Goal: Answer question/provide support: Answer question/provide support

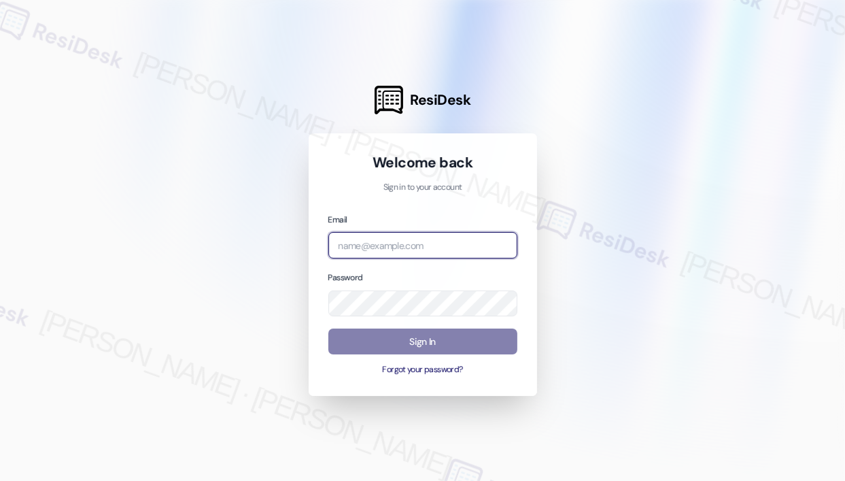
click at [408, 243] on input "email" at bounding box center [422, 245] width 189 height 27
click at [0, 480] on com-1password-button at bounding box center [0, 481] width 0 height 0
type input "automated-surveys-jag-john-roy.roles@jag.com"
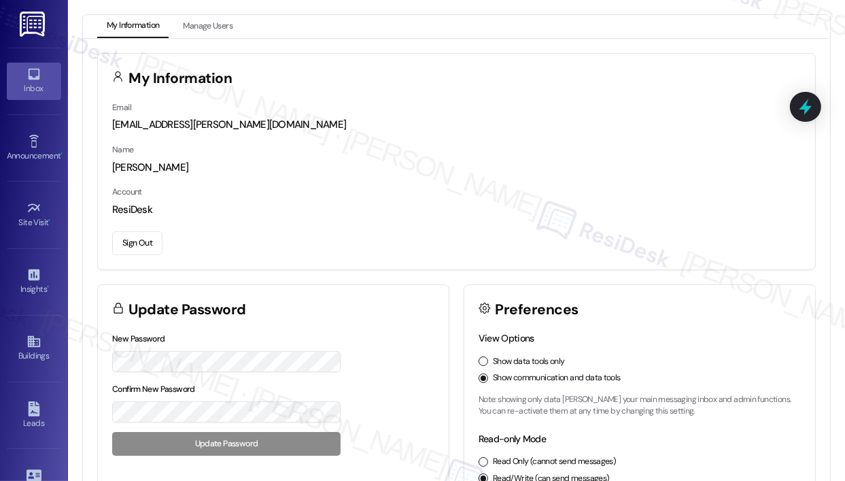
click at [41, 79] on link "Inbox" at bounding box center [34, 81] width 54 height 37
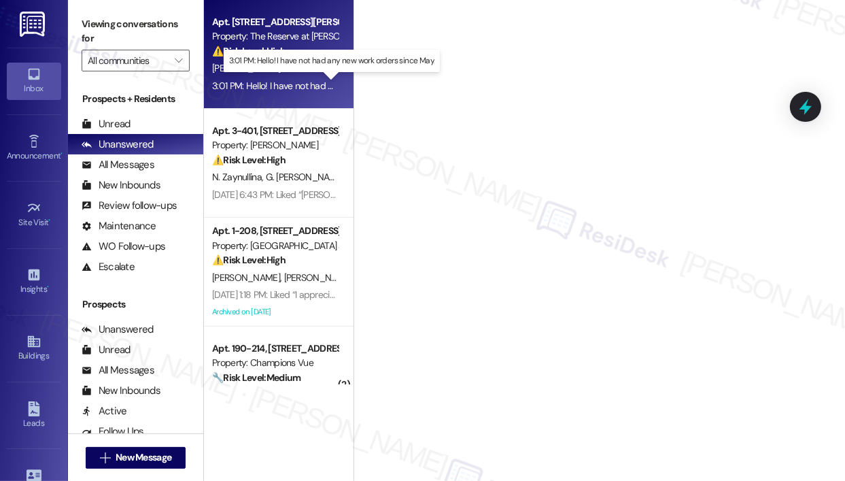
click at [272, 80] on div "3:01 PM: Hello! I have not had any new work orders since May. 3:01 PM: Hello! I…" at bounding box center [333, 86] width 243 height 12
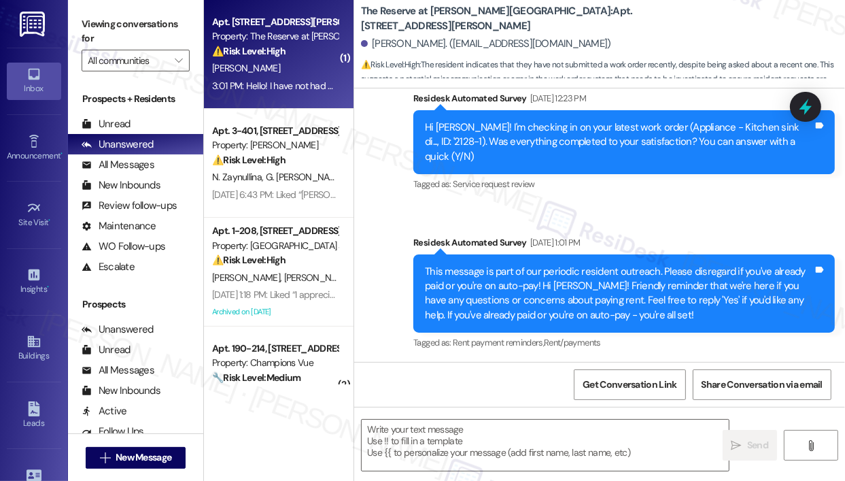
type textarea "Fetching suggested responses. Please feel free to read through the conversation…"
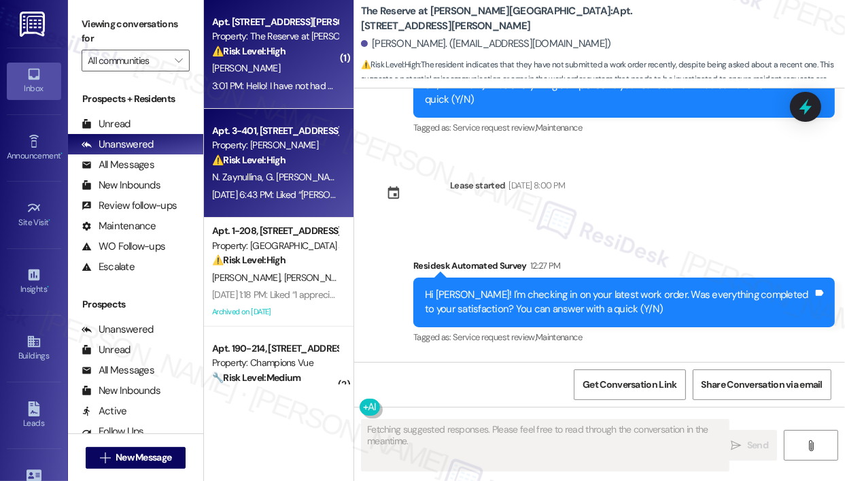
scroll to position [2218, 0]
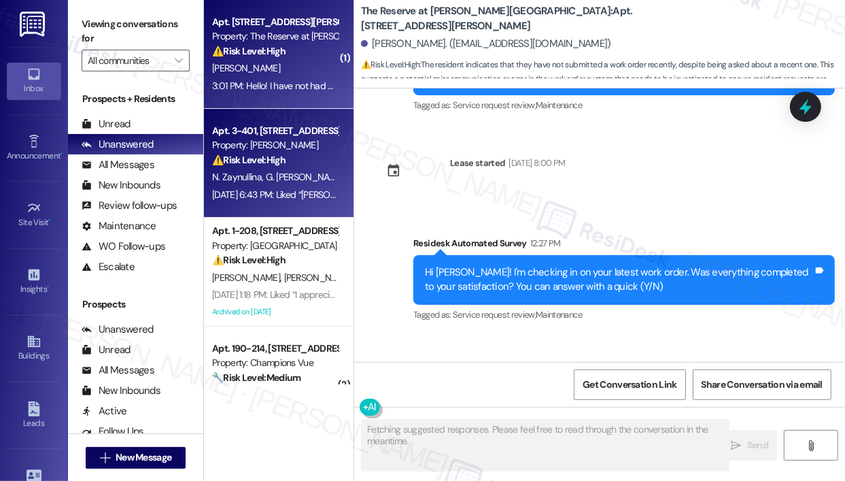
click at [294, 187] on div "Aug 28, 2025 at 6:43 PM: Liked “Jay (J Ardin Apopka): Hi Nargiza and Gofur, tha…" at bounding box center [275, 194] width 129 height 17
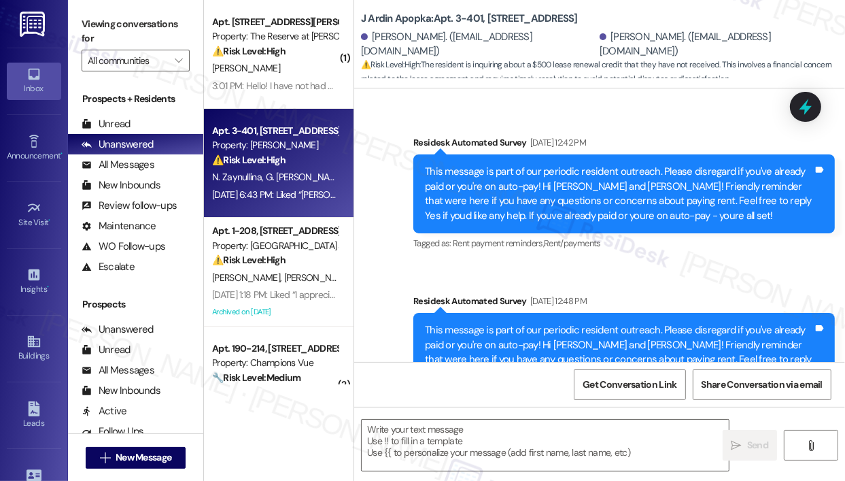
type textarea "Fetching suggested responses. Please feel free to read through the conversation…"
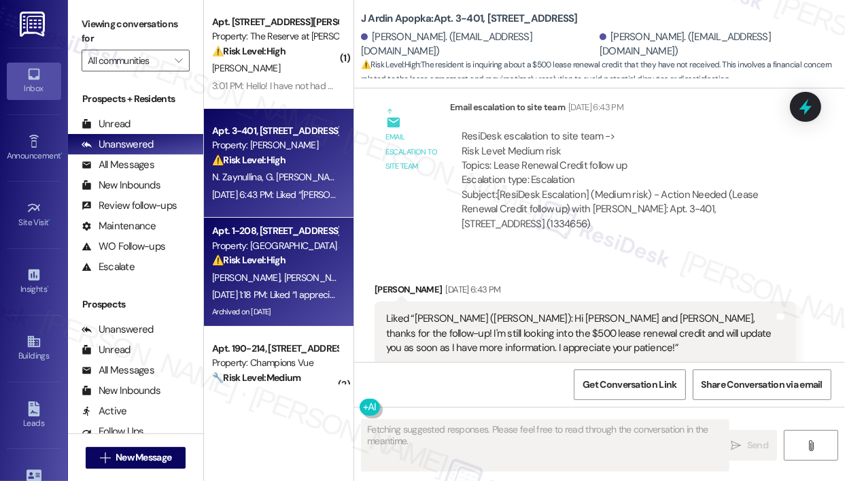
scroll to position [4066, 0]
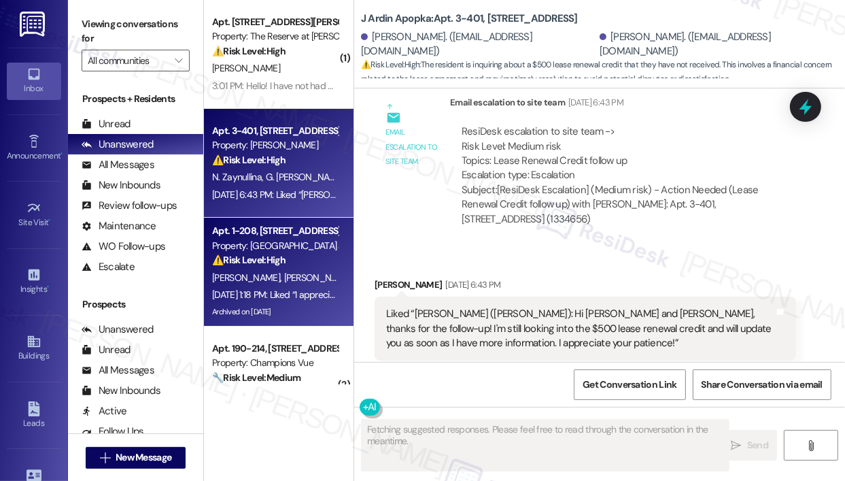
click at [324, 248] on div "Property: J Harbor Park at North Point" at bounding box center [275, 246] width 126 height 14
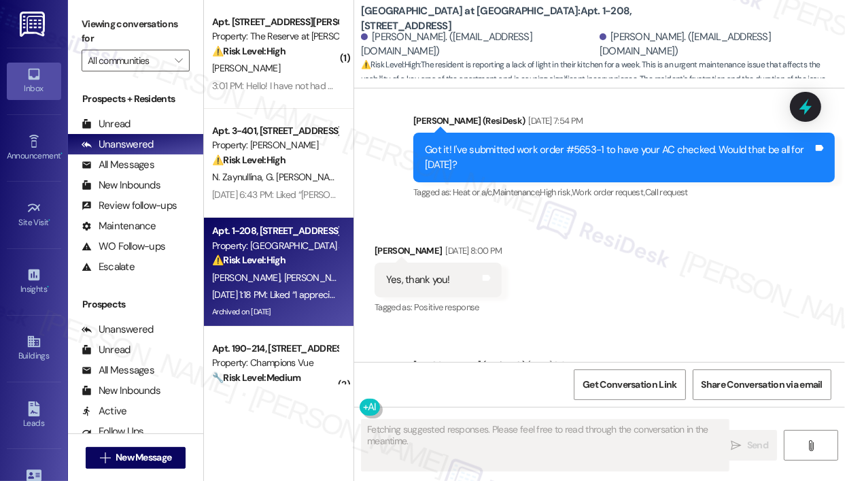
scroll to position [10209, 0]
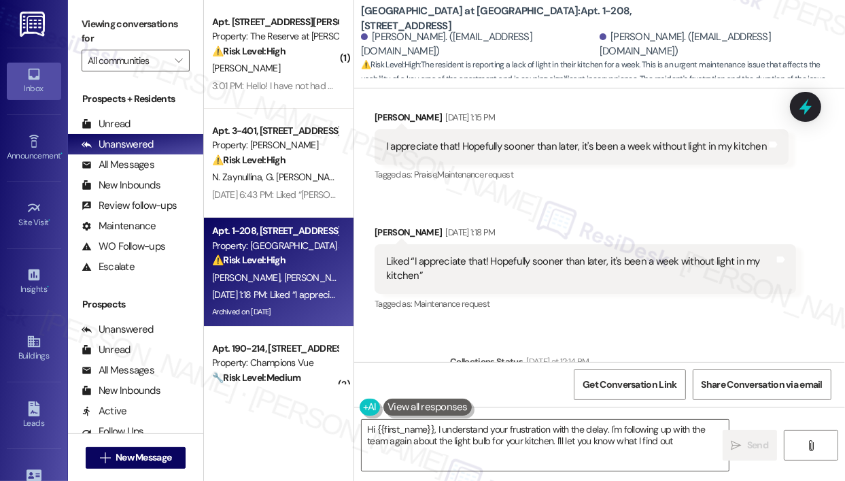
type textarea "Hi {{first_name}}, I understand your frustration with the delay. I'm following …"
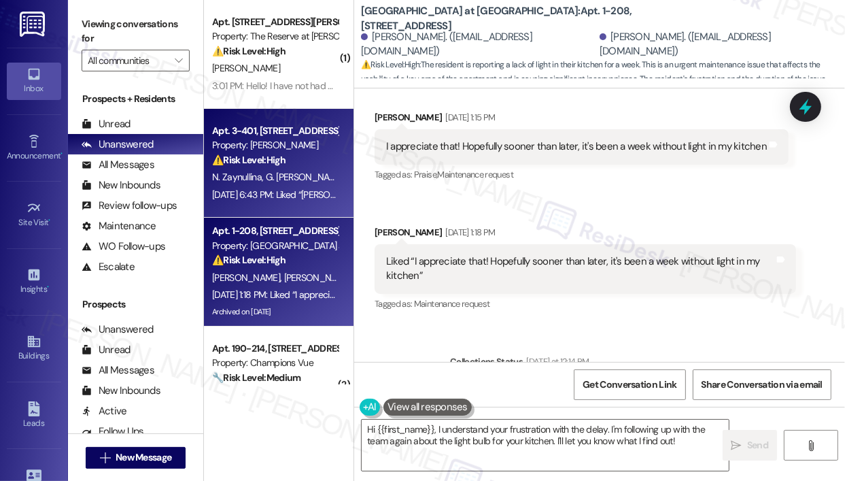
drag, startPoint x: 696, startPoint y: 1, endPoint x: 276, endPoint y: 203, distance: 466.5
click at [276, 203] on div "Apt. 3-401, 2420 Medicine Lake Drive Property: J Ardin Apopka ⚠️ Risk Level: Hi…" at bounding box center [279, 163] width 150 height 109
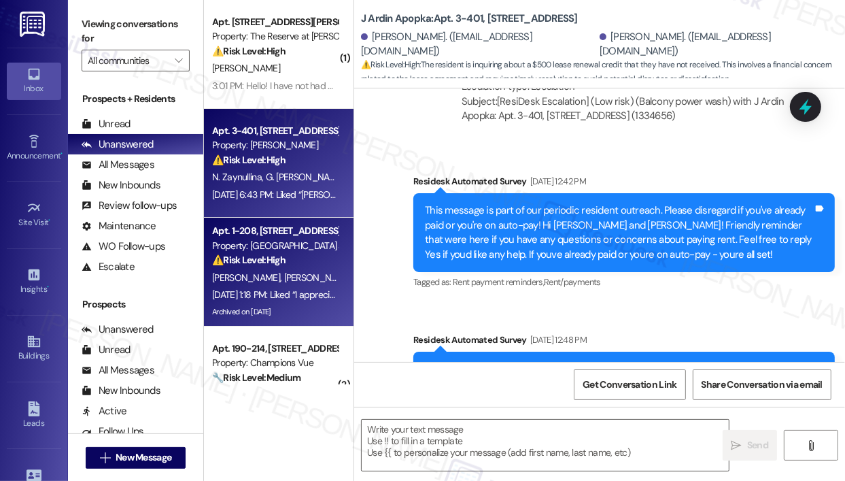
type textarea "Fetching suggested responses. Please feel free to read through the conversation…"
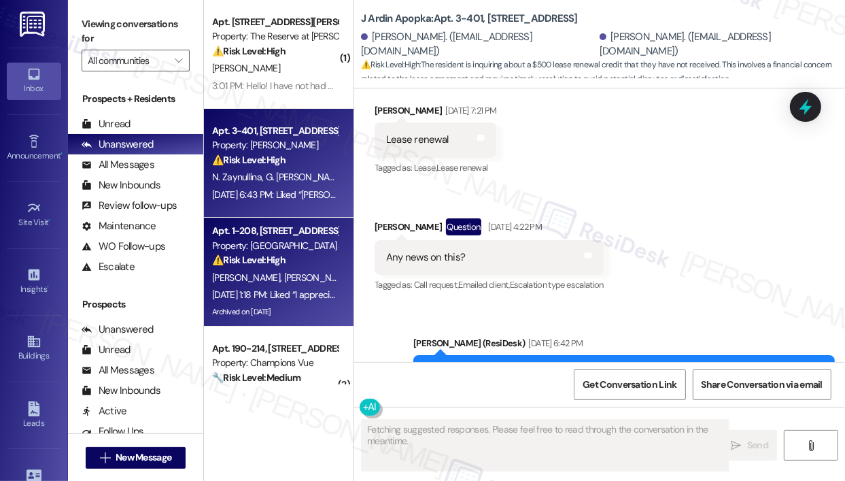
scroll to position [4066, 0]
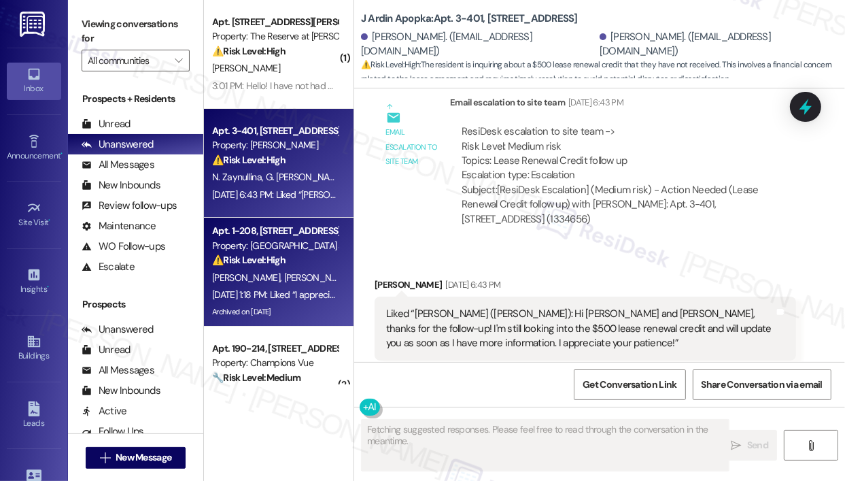
click at [310, 266] on div "⚠️ Risk Level: High The resident is reporting a lack of light in their kitchen …" at bounding box center [275, 260] width 126 height 14
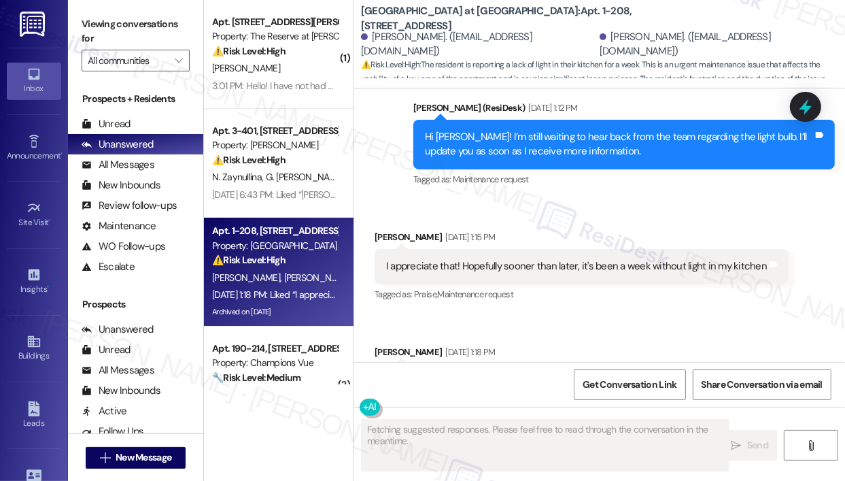
scroll to position [10069, 0]
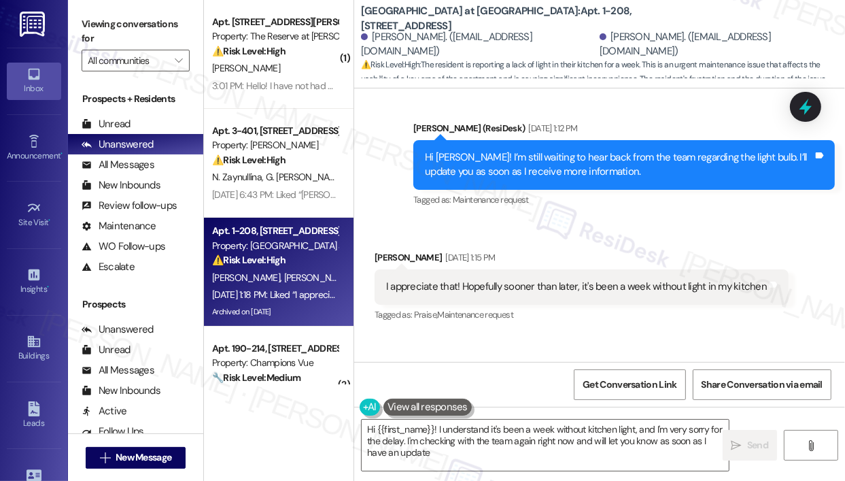
type textarea "Hi {{first_name}}! I understand it's been a week without kitchen light, and I'm…"
click at [176, 61] on icon "" at bounding box center [178, 60] width 7 height 11
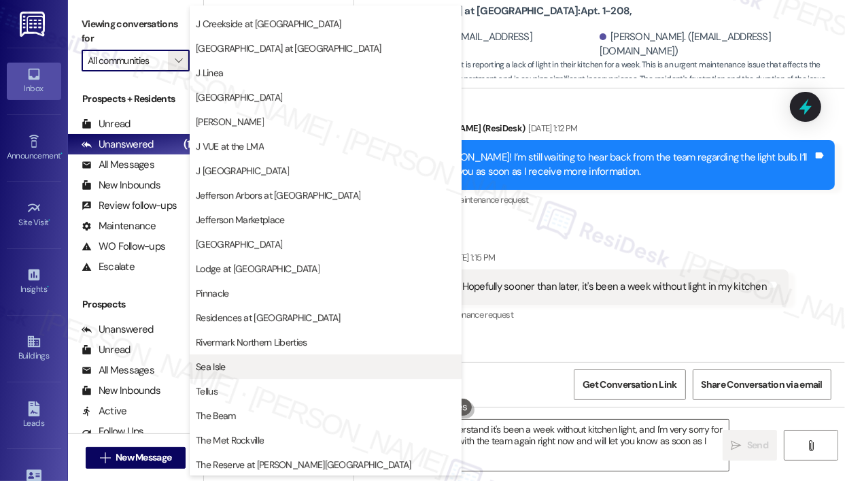
scroll to position [216, 0]
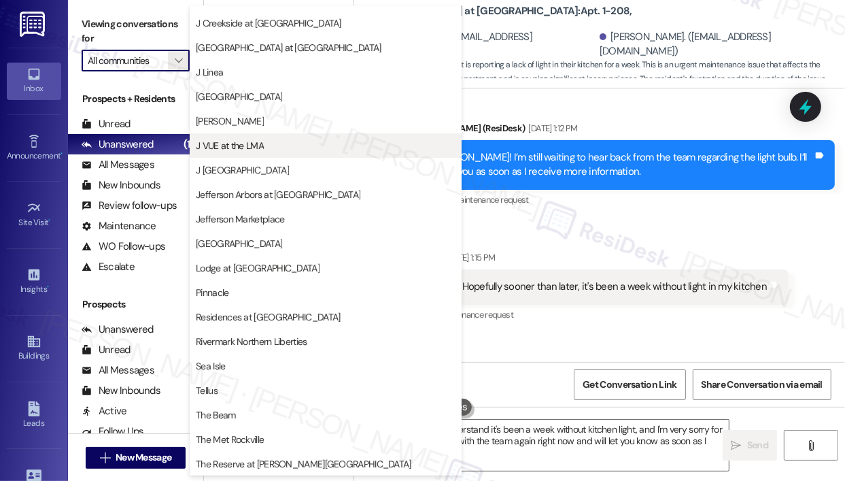
click at [235, 142] on span "J VUE at the LMA" at bounding box center [230, 146] width 68 height 14
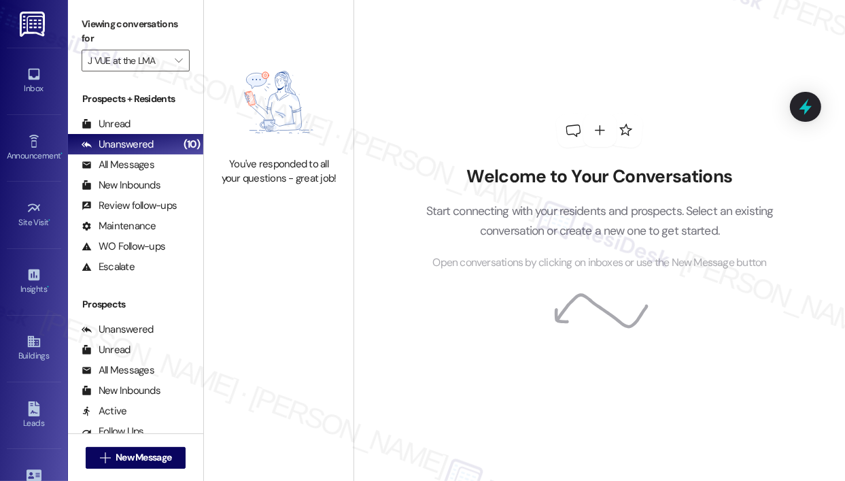
click at [313, 82] on img at bounding box center [279, 102] width 120 height 96
click at [182, 60] on span "" at bounding box center [178, 61] width 13 height 22
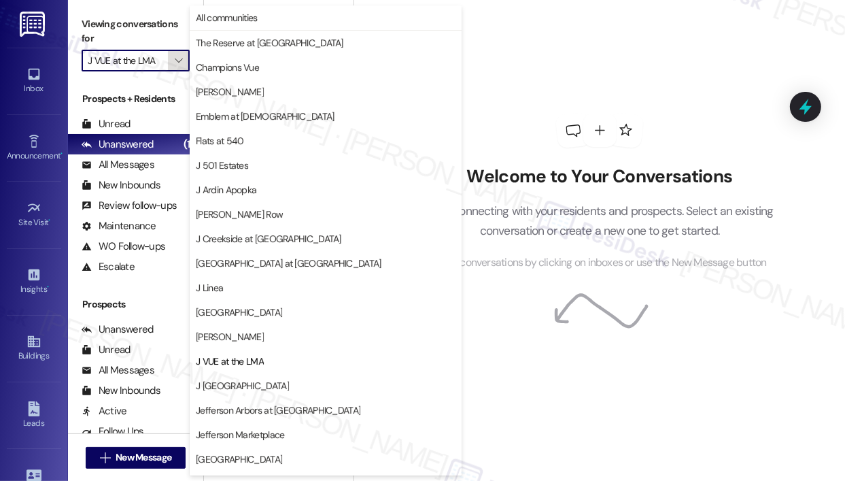
scroll to position [216, 0]
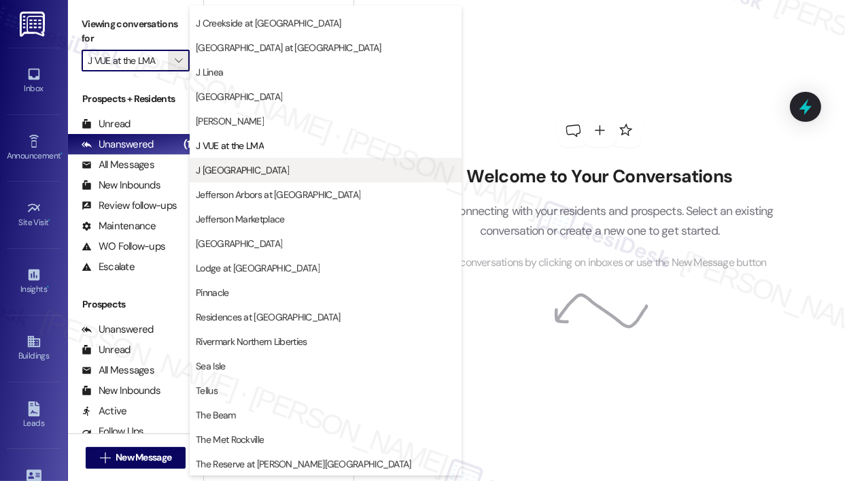
click at [234, 169] on span "J [GEOGRAPHIC_DATA]" at bounding box center [242, 170] width 93 height 14
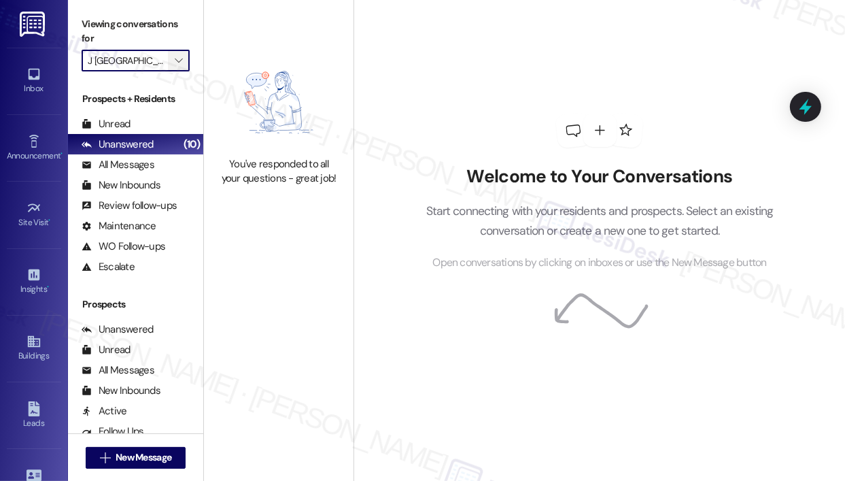
click at [181, 59] on icon "" at bounding box center [178, 60] width 7 height 11
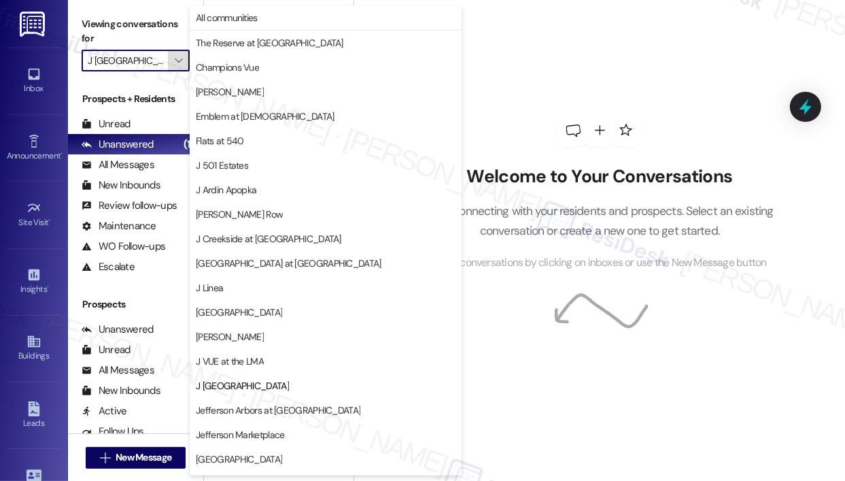
scroll to position [216, 0]
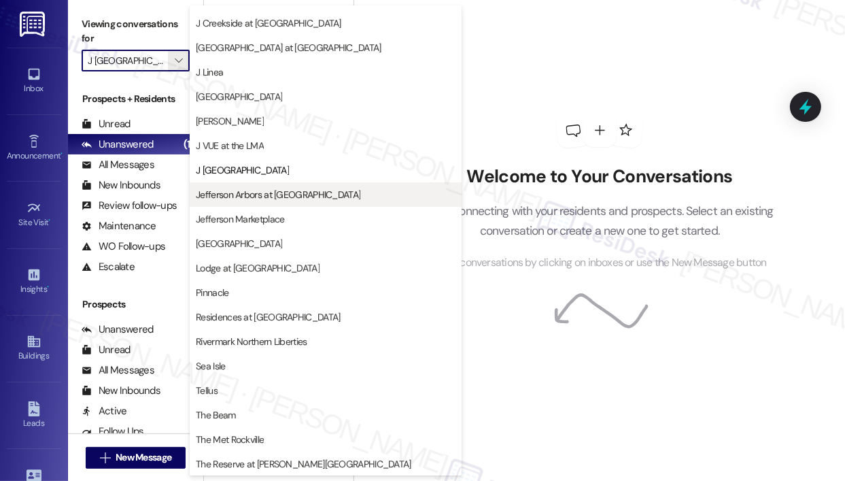
click at [220, 195] on span "Jefferson Arbors at [GEOGRAPHIC_DATA]" at bounding box center [278, 195] width 165 height 14
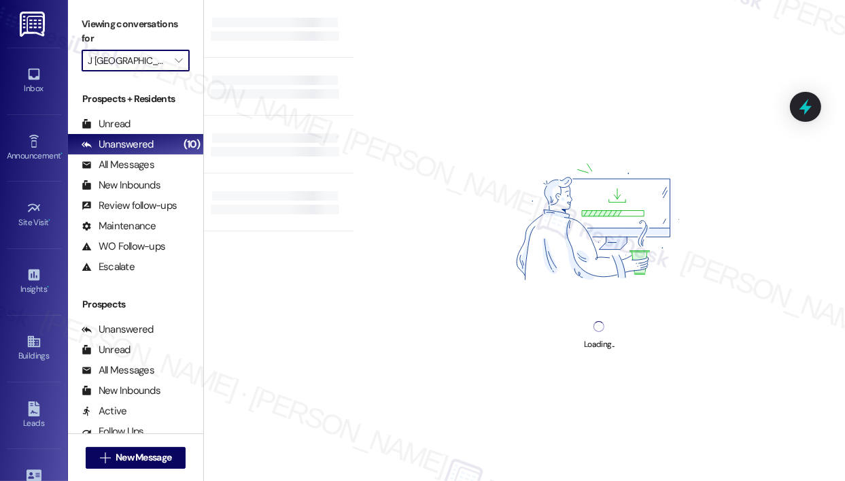
type input "Jefferson Arbors at [GEOGRAPHIC_DATA]"
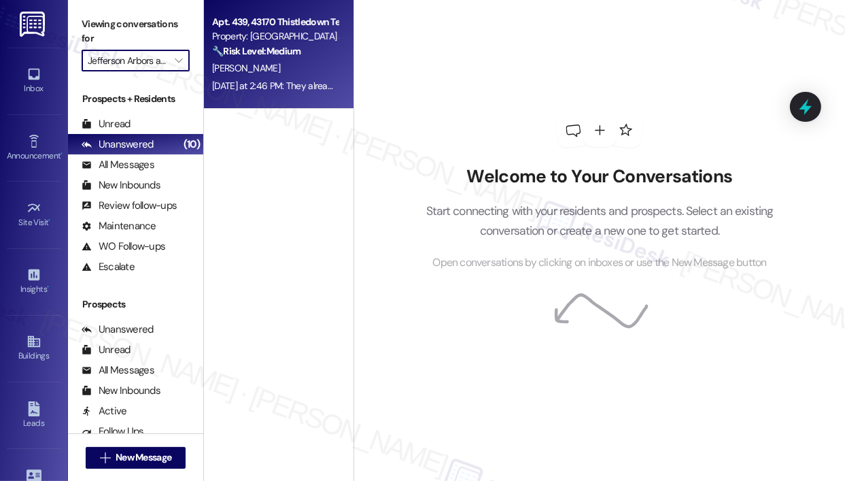
click at [268, 43] on div "Property: Jefferson Arbors at Broadlands" at bounding box center [275, 36] width 126 height 14
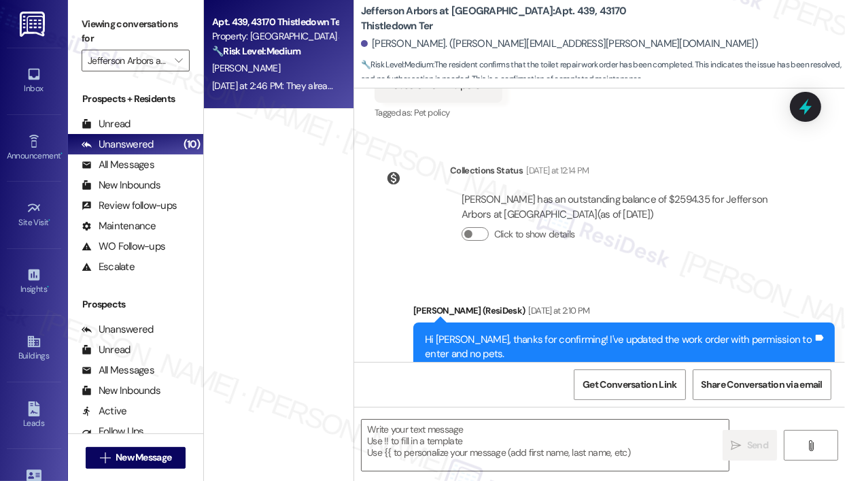
scroll to position [1086, 0]
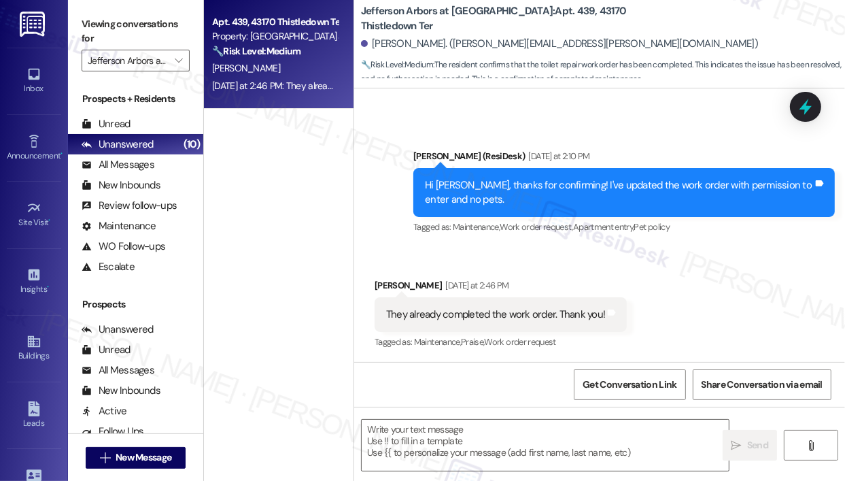
type textarea "Fetching suggested responses. Please feel free to read through the conversation…"
click at [704, 296] on div "Received via SMS Tammi Brudner Yesterday at 2:46 PM They already completed the …" at bounding box center [599, 304] width 491 height 115
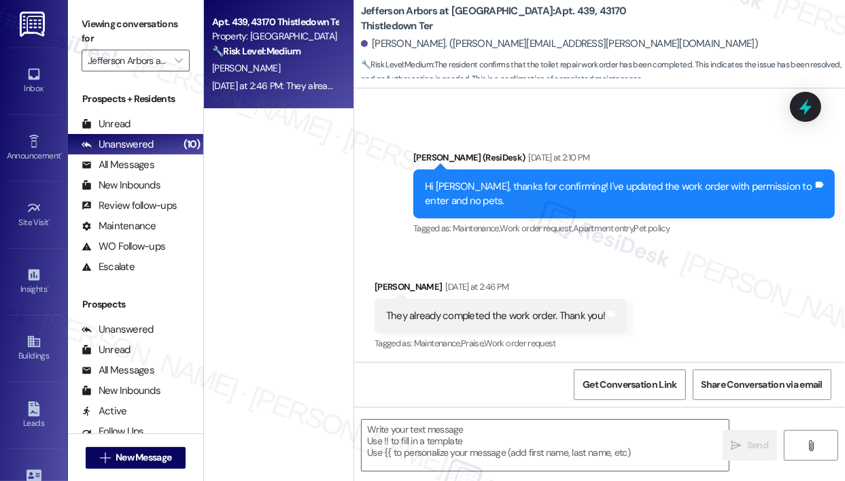
scroll to position [1087, 0]
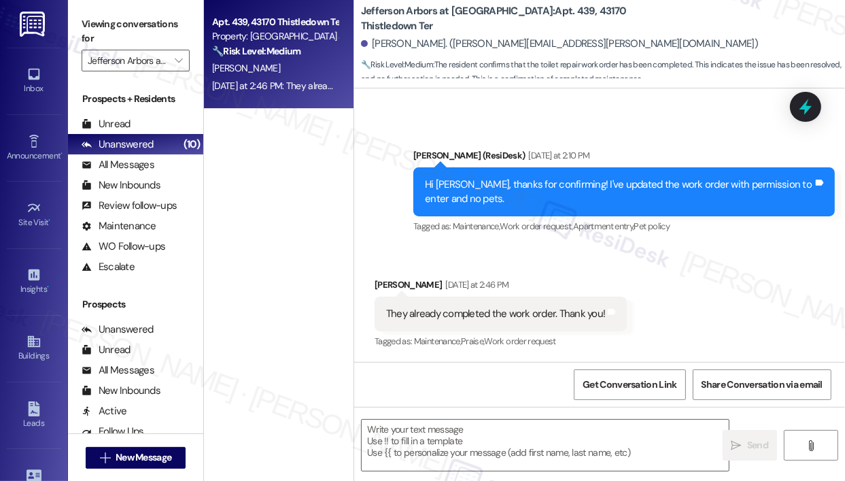
click at [653, 327] on div "Received via SMS Tammi Brudner Yesterday at 2:46 PM They already completed the …" at bounding box center [599, 304] width 491 height 115
click at [528, 312] on div "They already completed the work order. Thank you!" at bounding box center [495, 314] width 219 height 14
copy div "They already completed the work order. Thank you! Tags and notes"
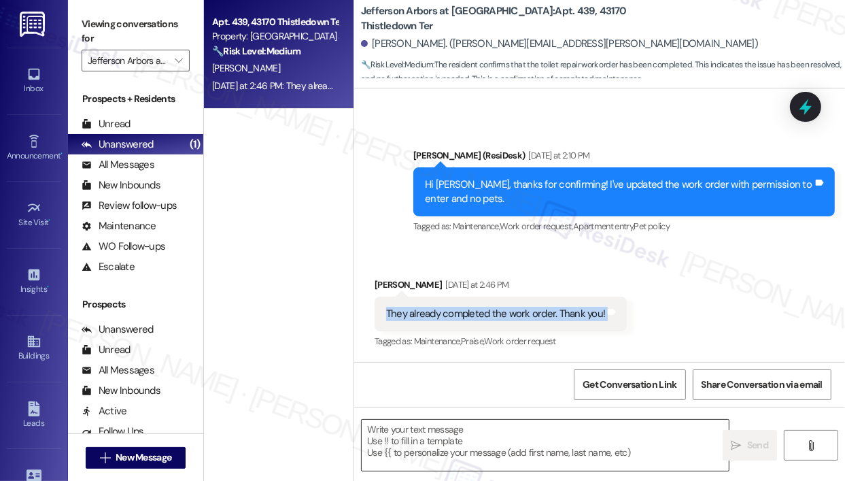
click at [475, 434] on textarea at bounding box center [545, 445] width 367 height 51
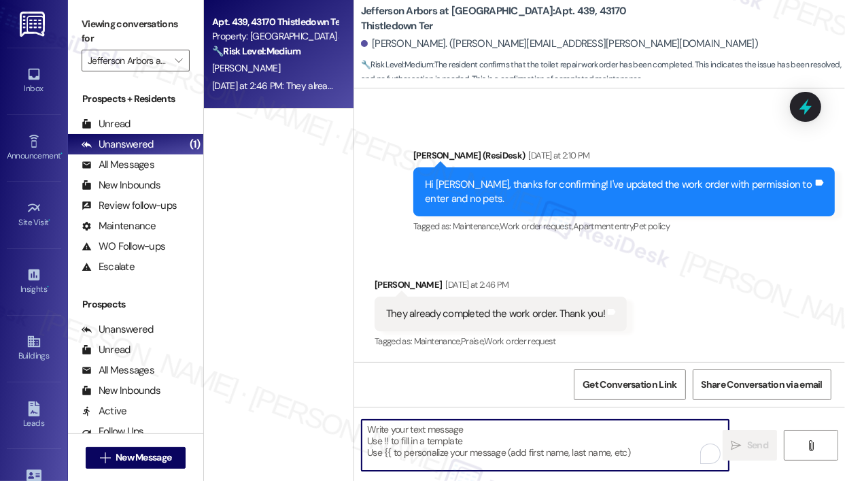
paste textarea "Thank you for reaching out — that’s wonderful news! I’m so glad to hear the wor…"
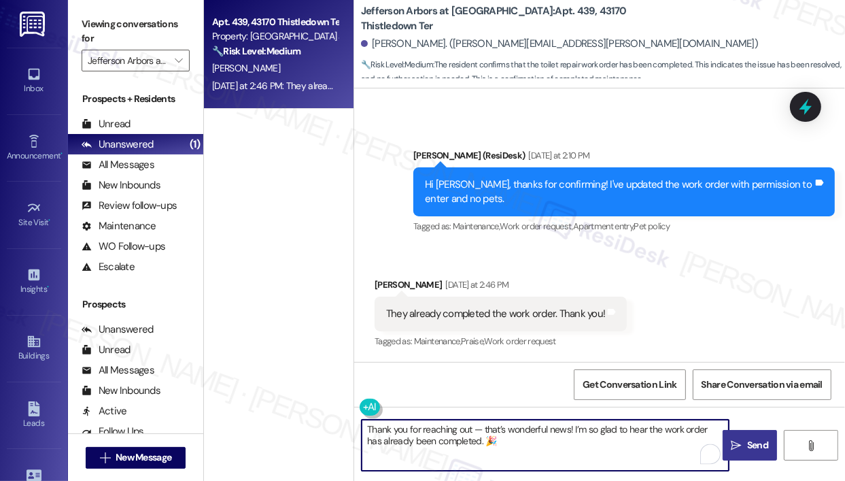
type textarea "Thank you for reaching out — that’s wonderful news! I’m so glad to hear the wor…"
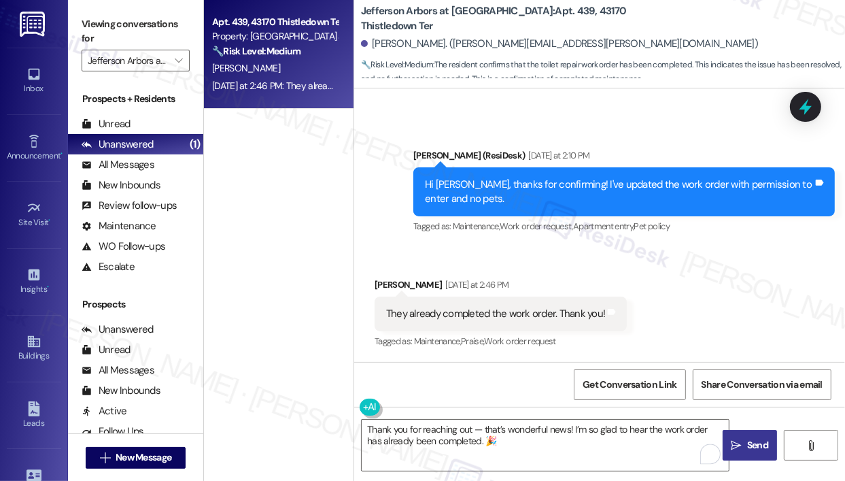
click at [737, 445] on icon "" at bounding box center [737, 445] width 10 height 11
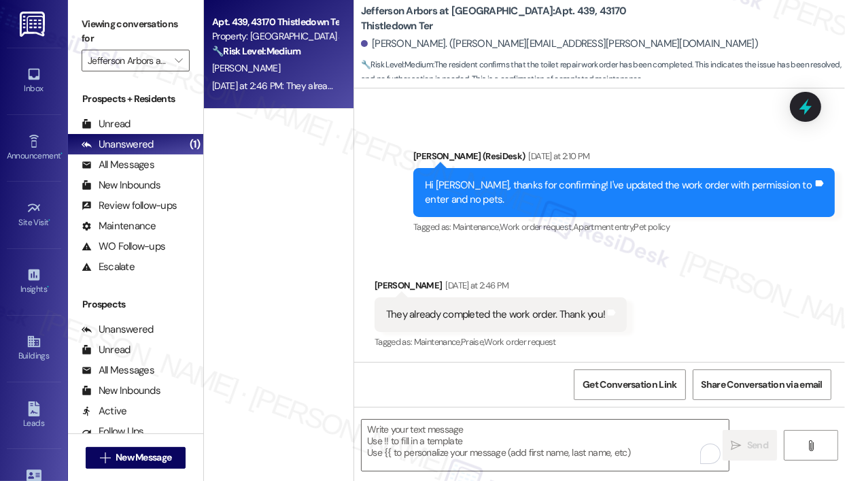
scroll to position [1196, 0]
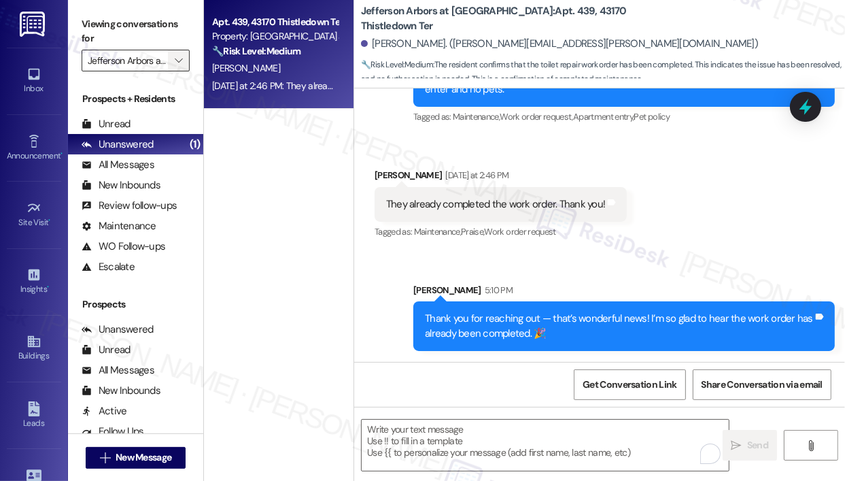
click at [183, 67] on span "" at bounding box center [178, 61] width 13 height 22
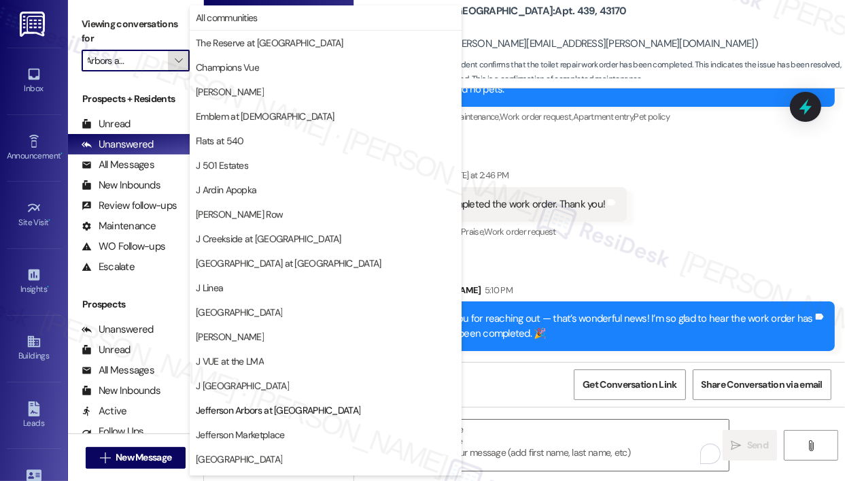
scroll to position [216, 0]
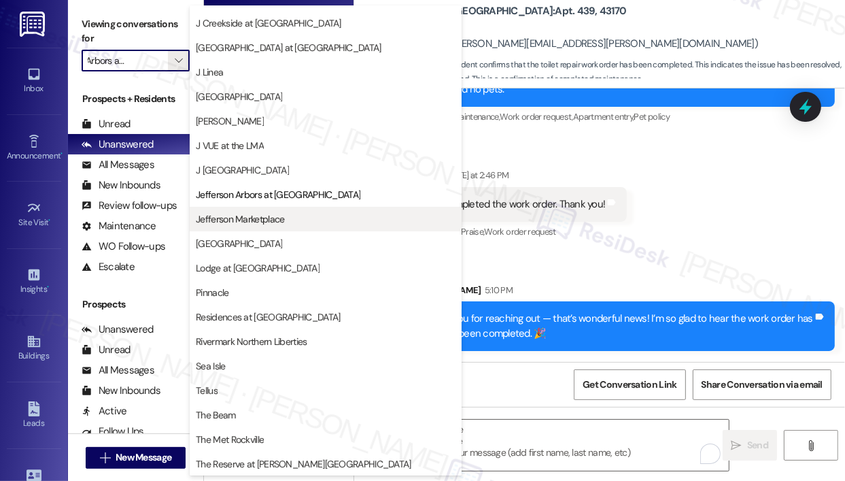
click at [236, 220] on span "Jefferson Marketplace" at bounding box center [240, 219] width 88 height 14
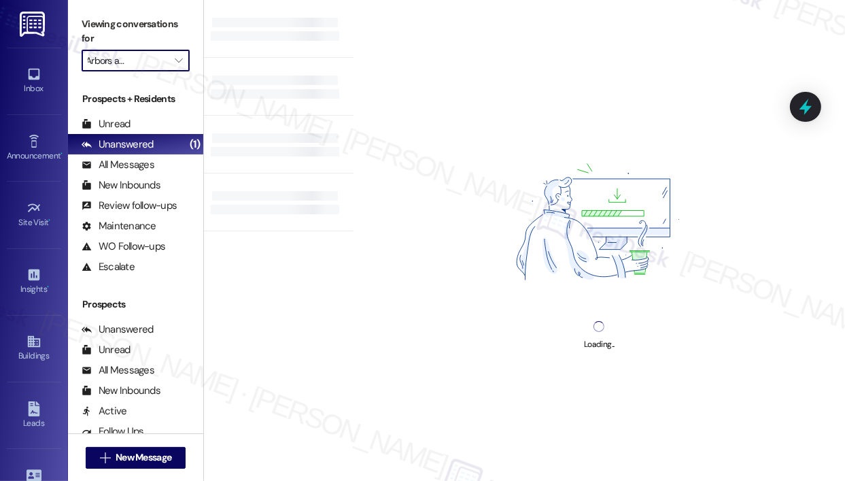
type input "Jefferson Marketplace"
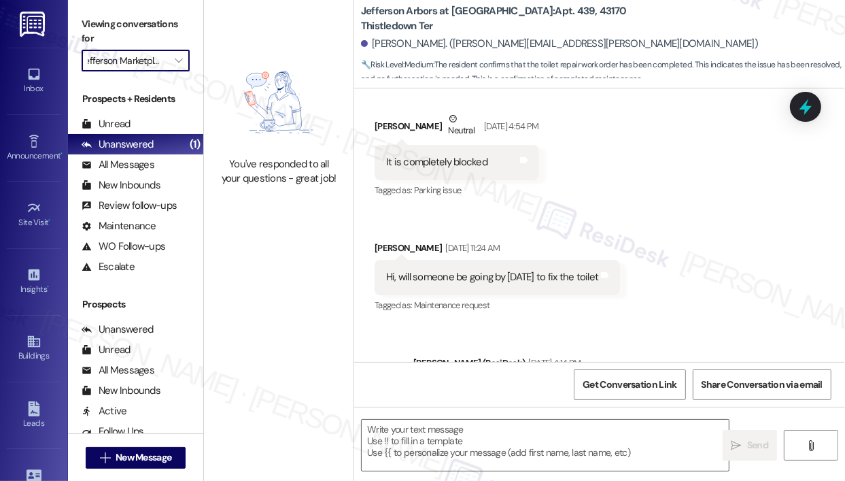
type textarea "Fetching suggested responses. Please feel free to read through the conversation…"
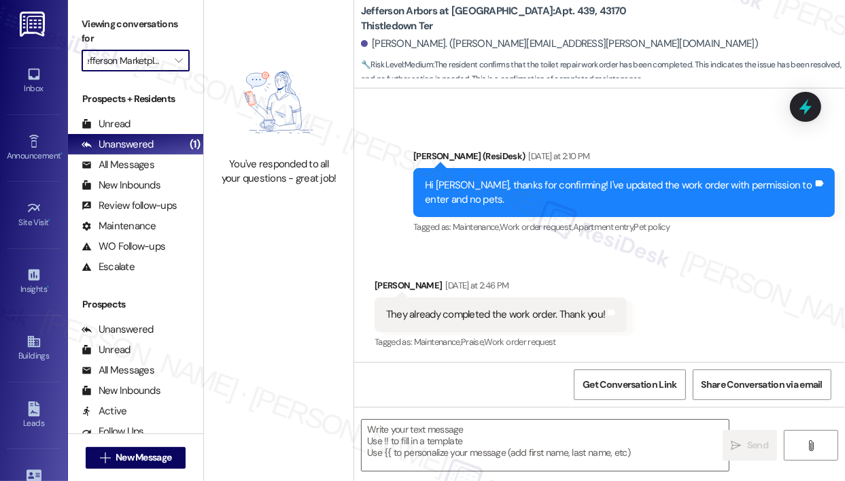
scroll to position [0, 0]
click at [702, 277] on div "Received via SMS Tammi Brudner Yesterday at 2:46 PM They already completed the …" at bounding box center [599, 304] width 491 height 115
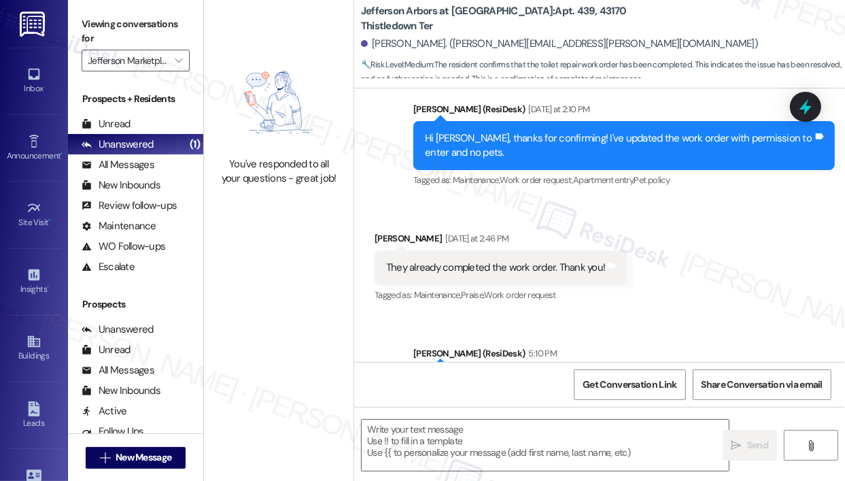
scroll to position [1216, 0]
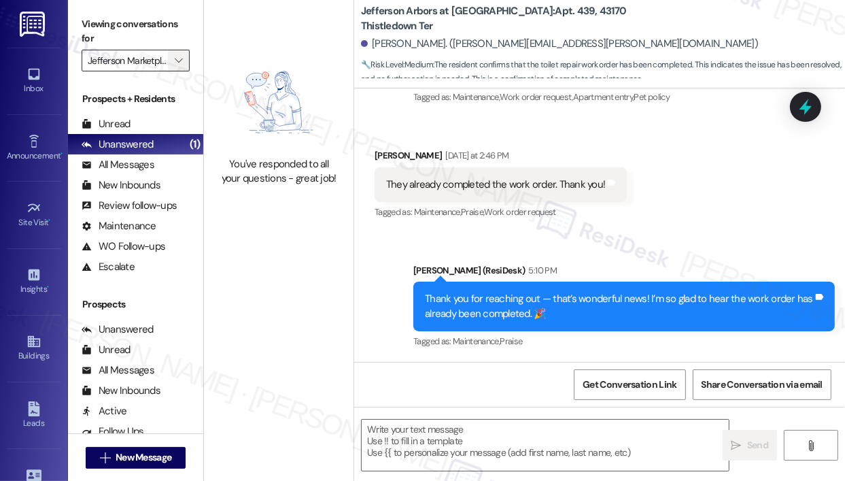
click at [181, 61] on icon "" at bounding box center [178, 60] width 7 height 11
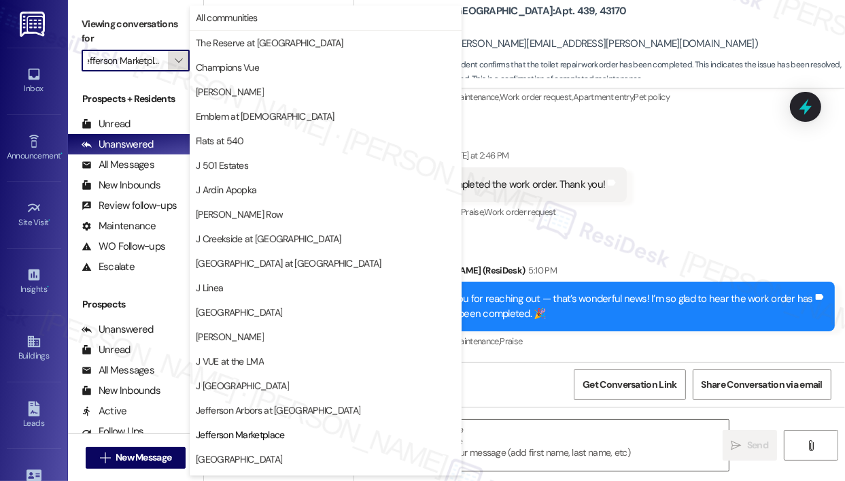
scroll to position [216, 0]
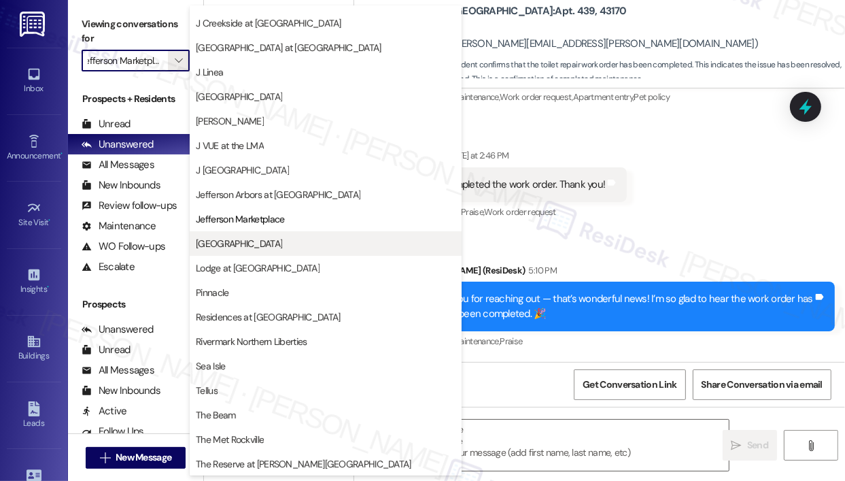
click at [242, 244] on span "[GEOGRAPHIC_DATA]" at bounding box center [239, 244] width 86 height 14
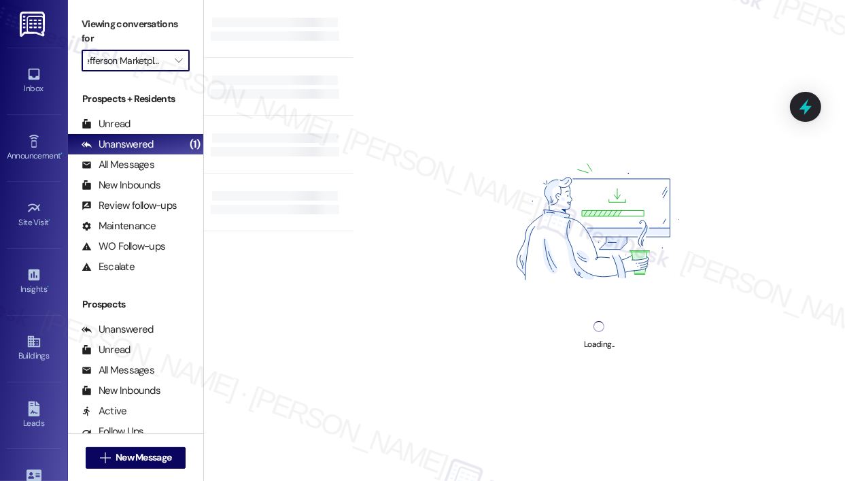
type input "[GEOGRAPHIC_DATA]"
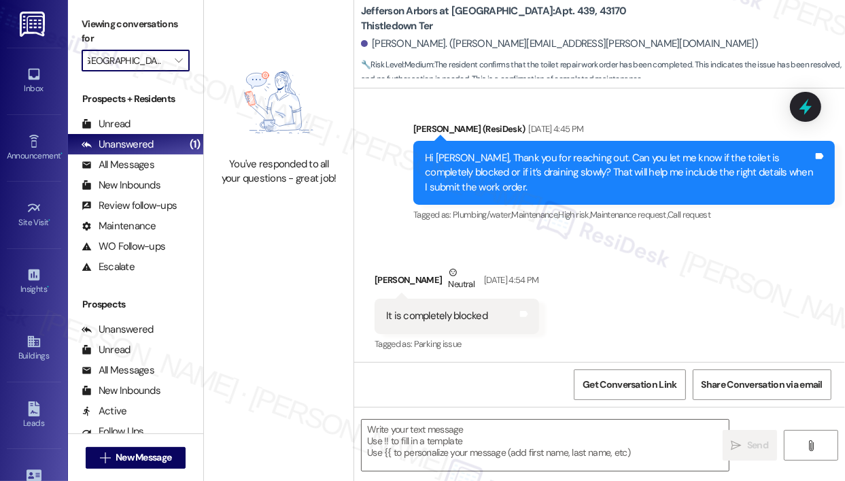
type textarea "Fetching suggested responses. Please feel free to read through the conversation…"
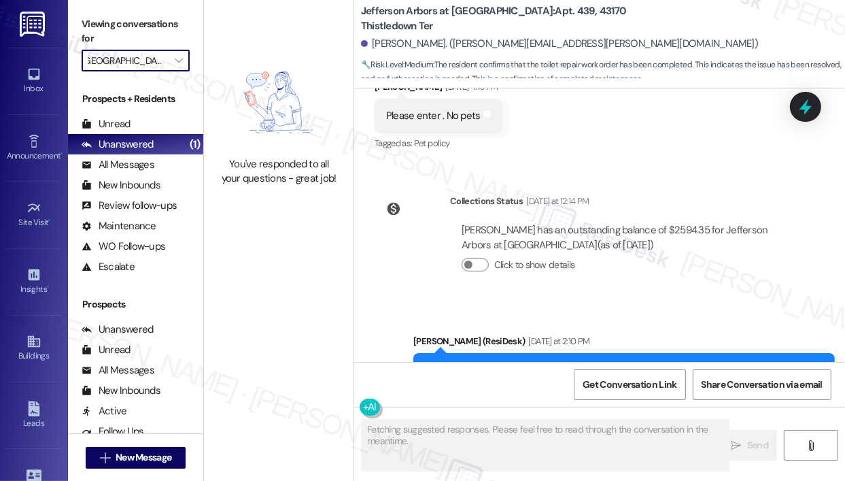
scroll to position [1086, 0]
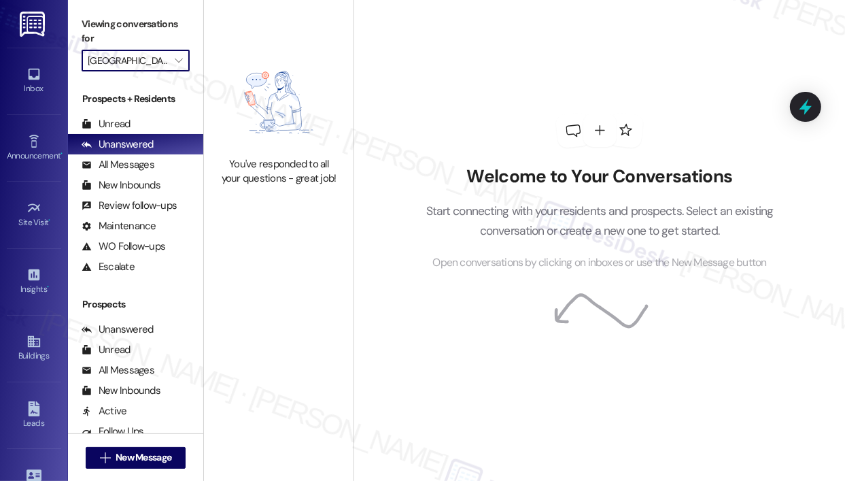
click at [160, 67] on input "[GEOGRAPHIC_DATA]" at bounding box center [128, 61] width 80 height 22
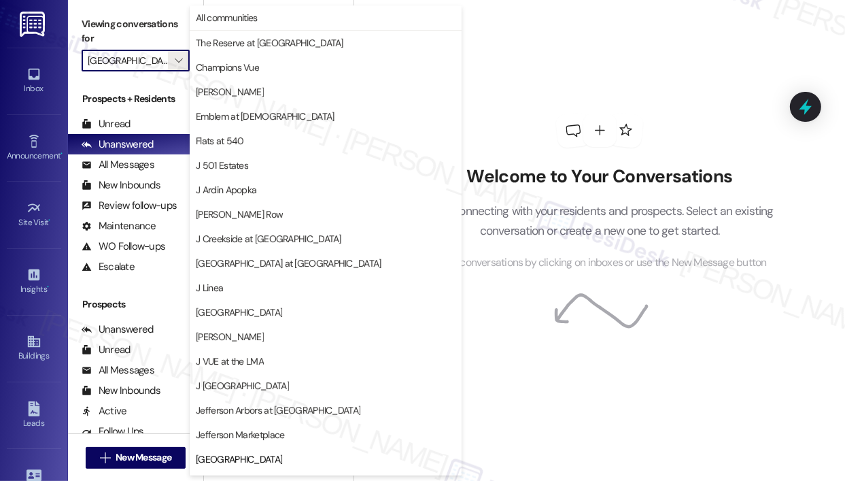
scroll to position [216, 0]
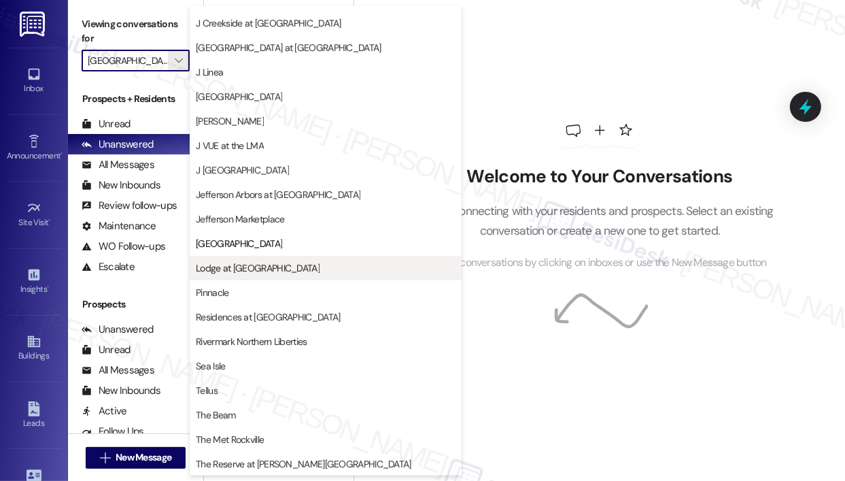
click at [217, 263] on span "Lodge at [GEOGRAPHIC_DATA]" at bounding box center [258, 268] width 124 height 14
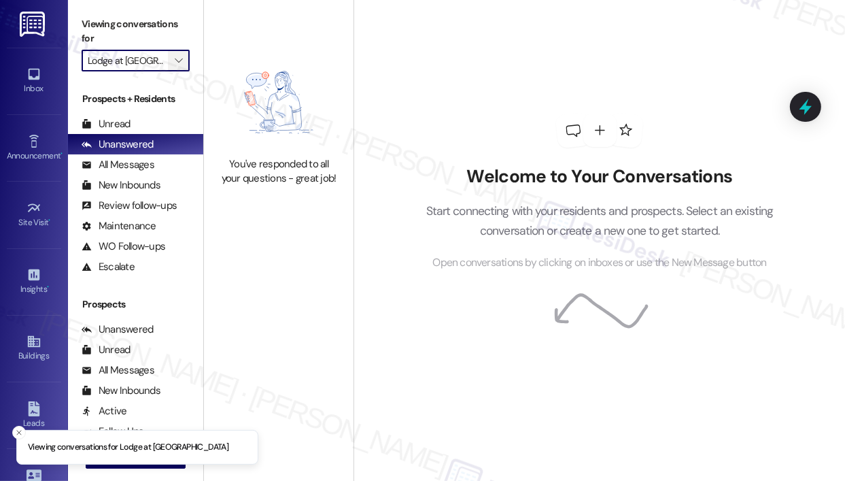
click at [183, 62] on span "" at bounding box center [178, 61] width 13 height 22
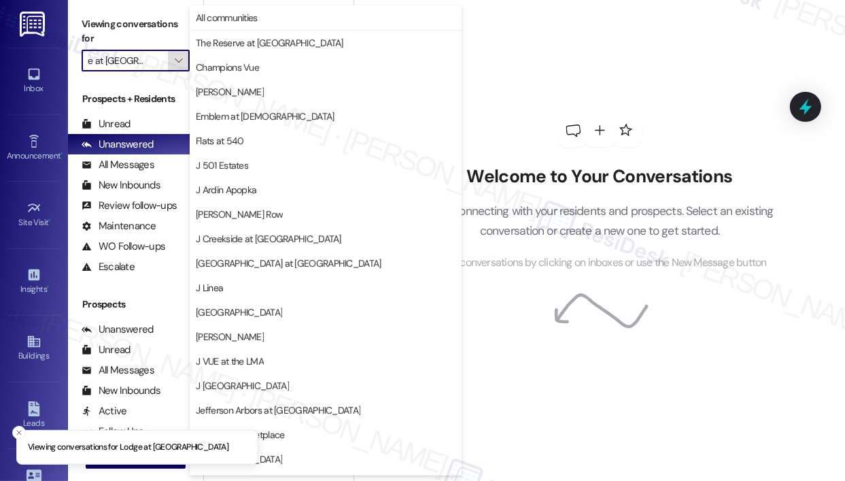
scroll to position [216, 0]
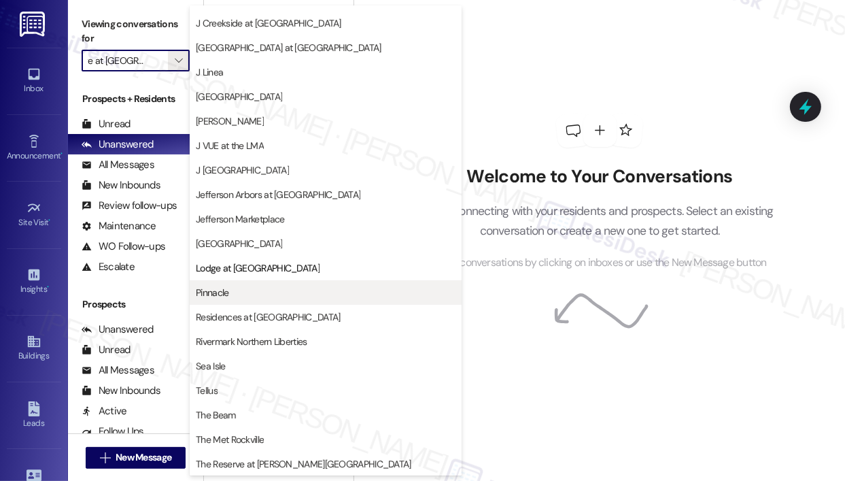
click at [220, 292] on span "Pinnacle" at bounding box center [212, 293] width 33 height 14
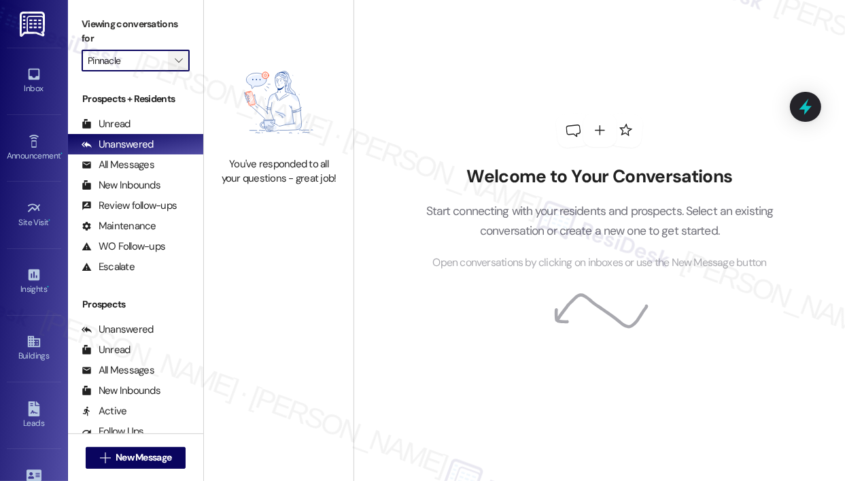
click at [179, 56] on icon "" at bounding box center [178, 60] width 7 height 11
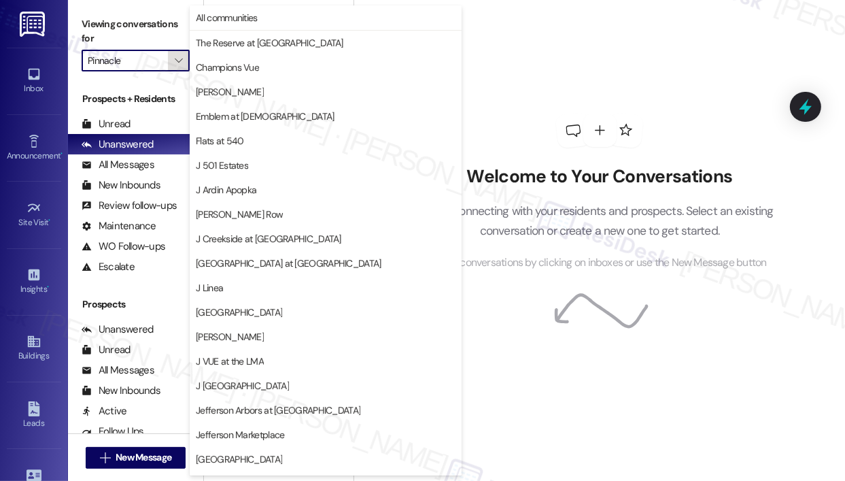
scroll to position [216, 0]
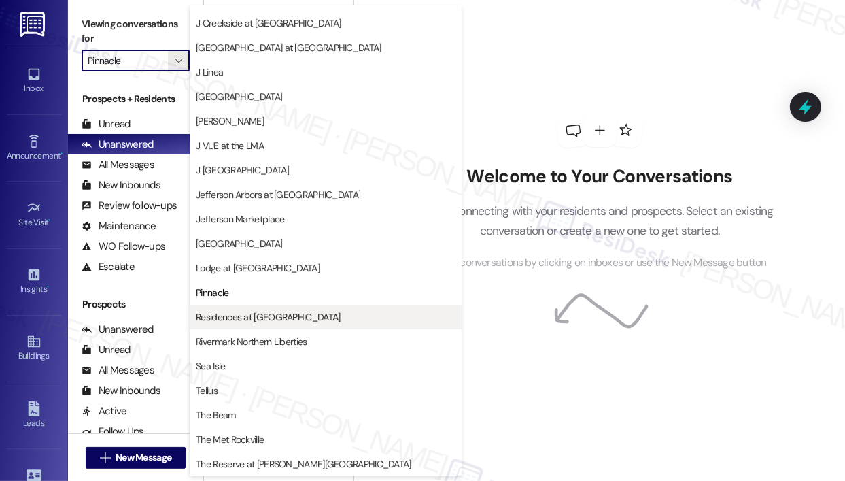
click at [233, 318] on span "Residences at [GEOGRAPHIC_DATA]" at bounding box center [268, 317] width 144 height 14
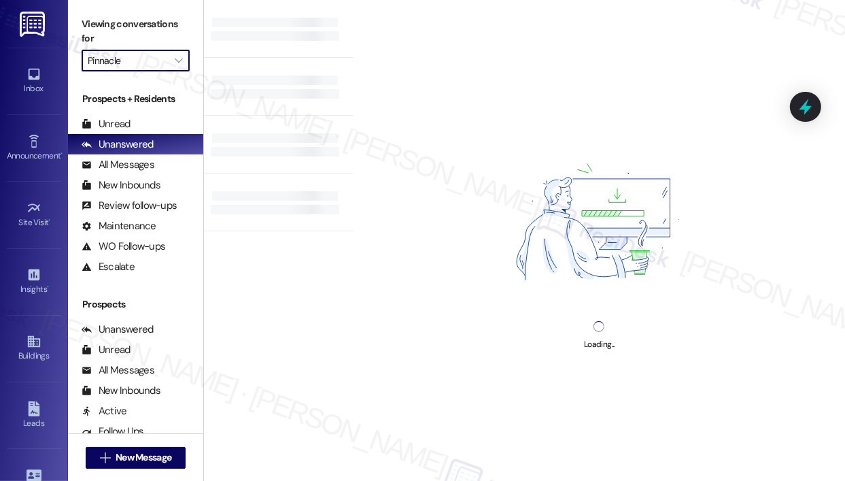
type input "Residences at [GEOGRAPHIC_DATA]"
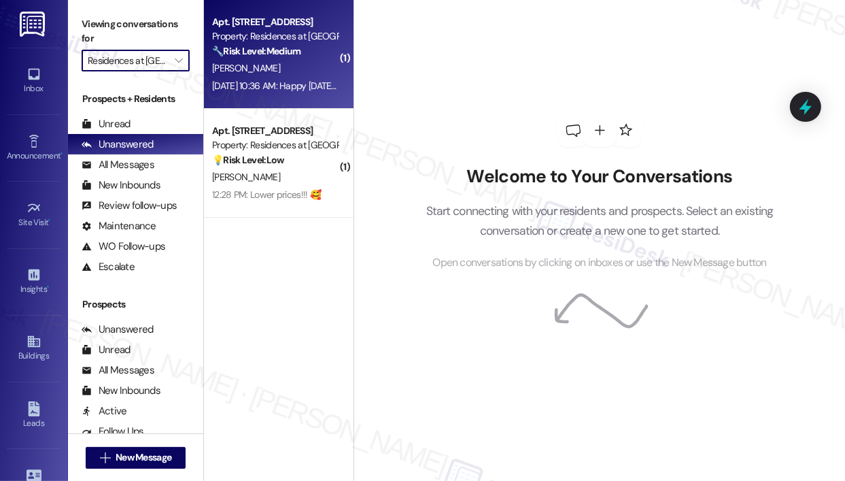
click at [302, 95] on div "Apt. 417, 10125 Junction Drive Property: Residences at Annapolis Junction 🔧 Ris…" at bounding box center [279, 54] width 150 height 109
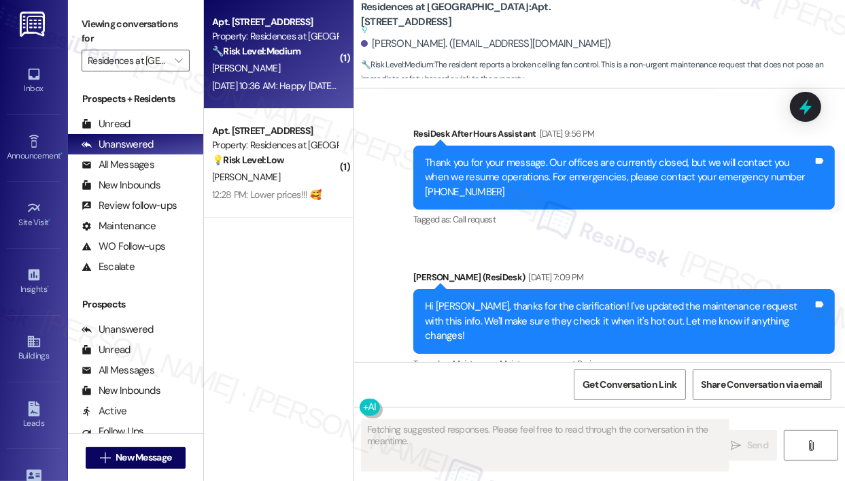
scroll to position [13253, 0]
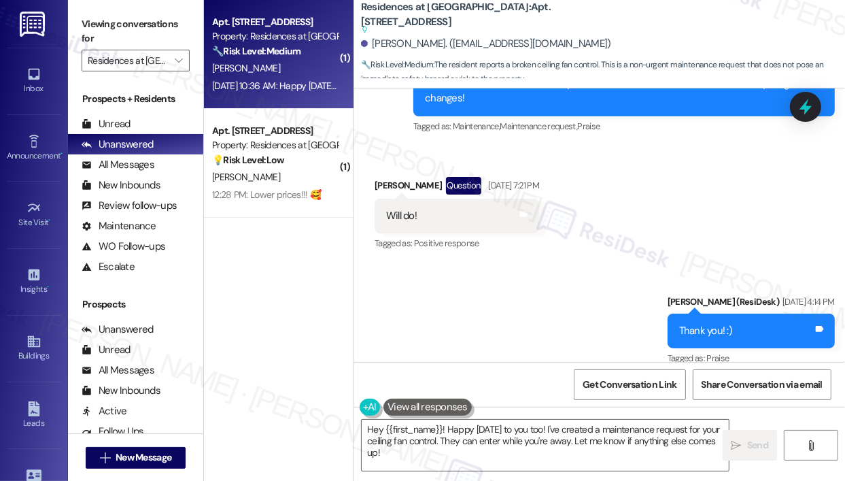
click at [299, 86] on div "Aug 29, 2025 at 10:36 AM: Happy Friday Jay! The control to the ceiling fan brok…" at bounding box center [611, 86] width 798 height 12
click at [526, 264] on div "Sent via SMS Jay (ResiDesk) Aug 20, 2025 at 4:14 PM Thank you! :) Tags and note…" at bounding box center [599, 321] width 491 height 115
click at [530, 264] on div "Sent via SMS Jay (ResiDesk) Aug 20, 2025 at 4:14 PM Thank you! :) Tags and note…" at bounding box center [599, 321] width 491 height 115
click at [515, 264] on div "Sent via SMS Jay (ResiDesk) Aug 20, 2025 at 4:14 PM Thank you! :) Tags and note…" at bounding box center [599, 321] width 491 height 115
click at [536, 264] on div "Sent via SMS Jay (ResiDesk) Aug 20, 2025 at 4:14 PM Thank you! :) Tags and note…" at bounding box center [599, 321] width 491 height 115
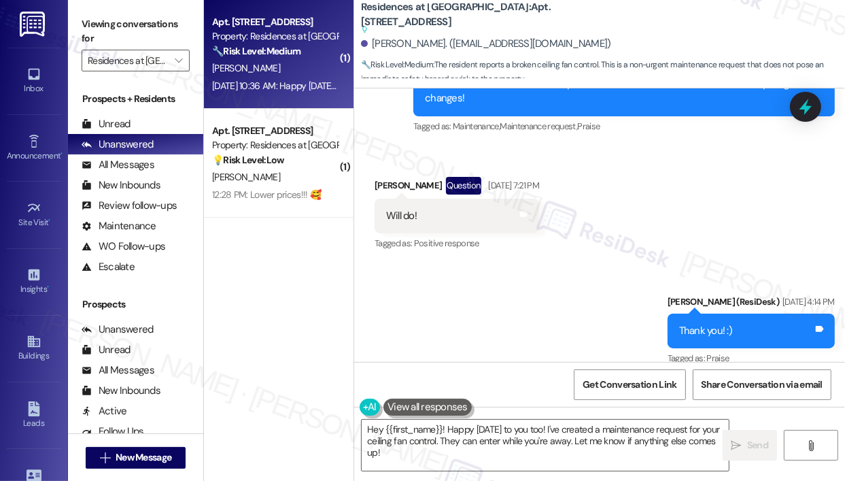
drag, startPoint x: 740, startPoint y: 315, endPoint x: 465, endPoint y: 299, distance: 275.1
click at [465, 439] on div "Happy Friday Jay! The control to the ceiling fan broke. Piece of plastic is sit…" at bounding box center [580, 461] width 388 height 44
copy div "The control to the ceiling fan broke. Piece of plastic is sitting on dresser ne…"
click at [547, 264] on div "Sent via SMS Jay (ResiDesk) Aug 20, 2025 at 4:14 PM Thank you! :) Tags and note…" at bounding box center [599, 321] width 491 height 115
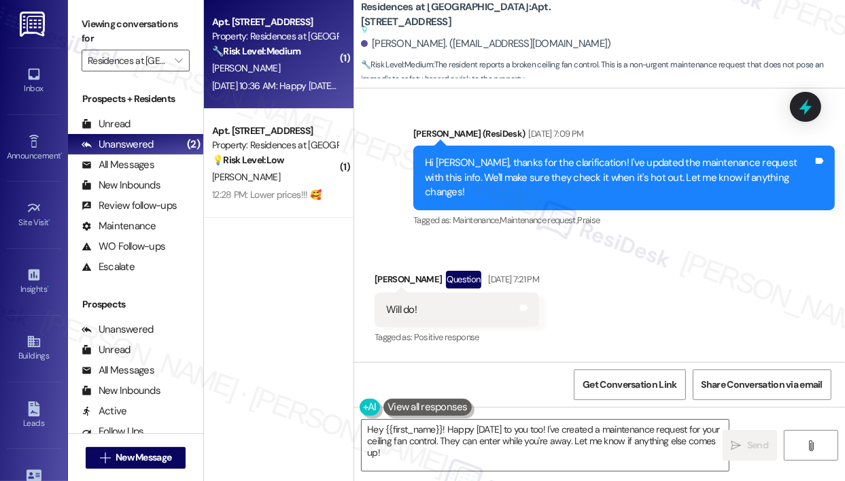
scroll to position [13254, 0]
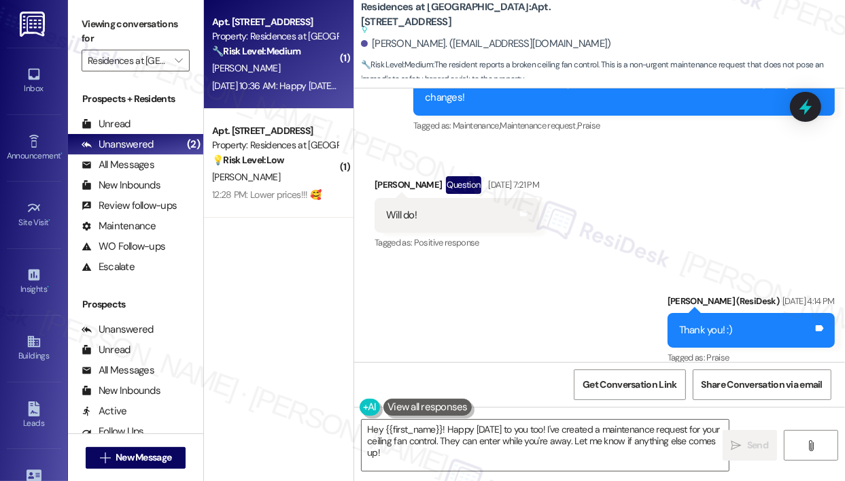
click at [741, 438] on div "Happy Friday Jay! The control to the ceiling fan broke. Piece of plastic is sit…" at bounding box center [580, 460] width 388 height 44
drag, startPoint x: 740, startPoint y: 317, endPoint x: 465, endPoint y: 292, distance: 275.8
click at [465, 438] on div "Happy Friday Jay! The control to the ceiling fan broke. Piece of plastic is sit…" at bounding box center [580, 460] width 388 height 44
copy div "The control to the ceiling fan broke. Piece of plastic is sitting on dresser ne…"
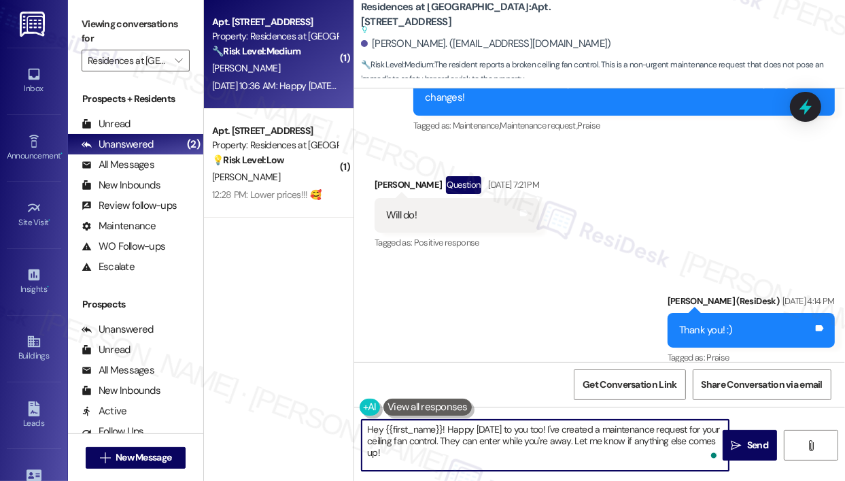
drag, startPoint x: 464, startPoint y: 457, endPoint x: 446, endPoint y: 430, distance: 31.9
click at [446, 430] on textarea "Hey {{first_name}}! Happy Friday to you too! I've created a maintenance request…" at bounding box center [545, 445] width 367 height 51
paste textarea "Sorry for the delayed response — I understand the control to your ceiling fan b…"
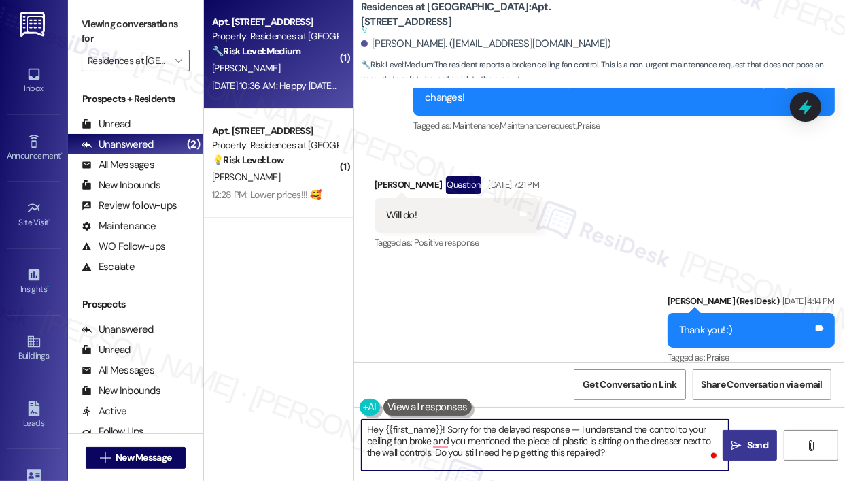
type textarea "Hey {{first_name}}! Sorry for the delayed response — I understand the control t…"
click at [736, 437] on button " Send" at bounding box center [750, 445] width 55 height 31
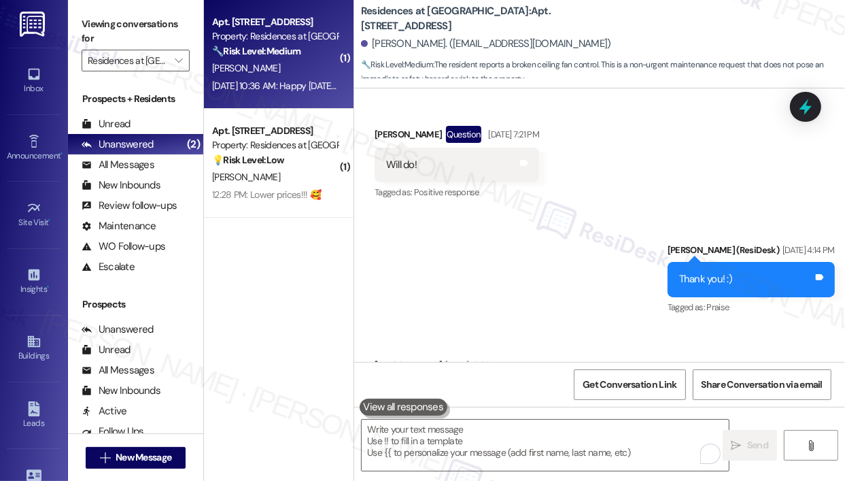
scroll to position [13337, 0]
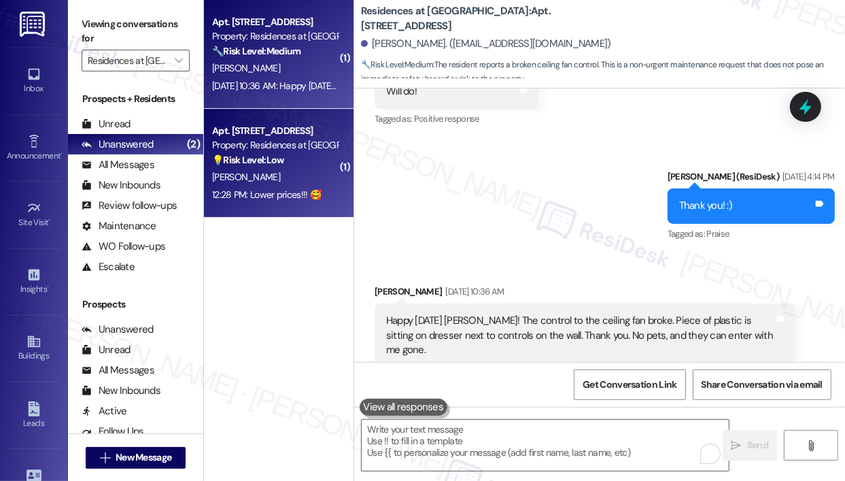
click at [273, 176] on div "L. Mcclain" at bounding box center [275, 177] width 129 height 17
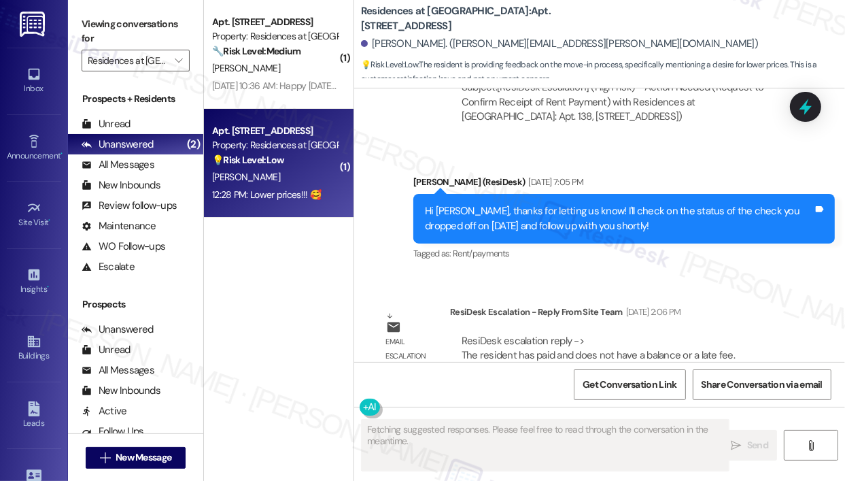
scroll to position [4585, 0]
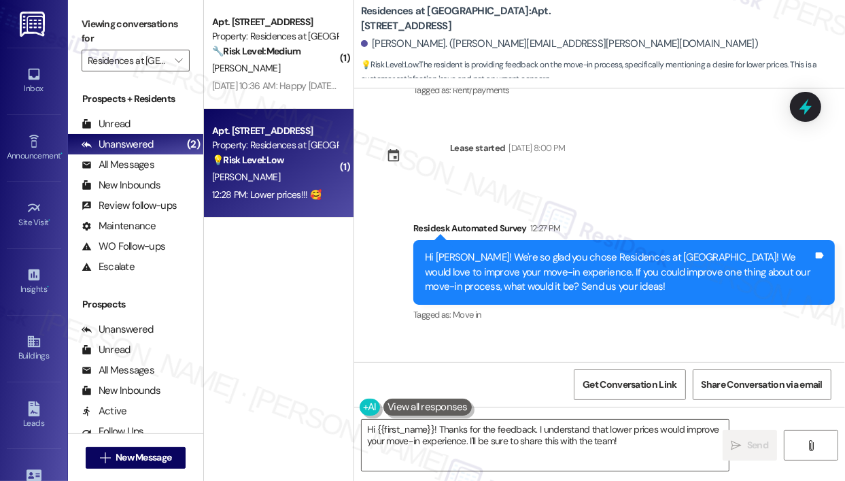
click at [430, 394] on div "Lower prices!!! 🥰" at bounding box center [425, 401] width 78 height 14
click at [641, 250] on div "Hi Latonya! We're so glad you chose Residences at Annapolis Junction! We would …" at bounding box center [619, 272] width 388 height 44
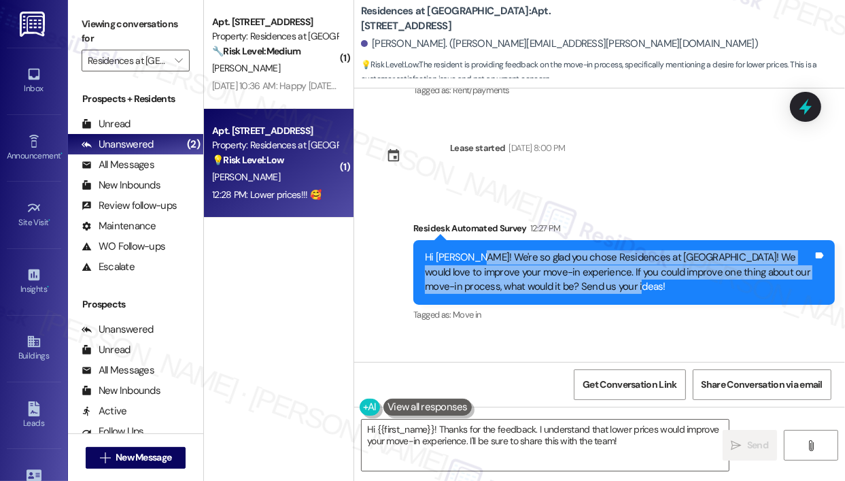
drag, startPoint x: 640, startPoint y: 199, endPoint x: 475, endPoint y: 173, distance: 167.1
click at [475, 250] on div "Hi Latonya! We're so glad you chose Residences at Annapolis Junction! We would …" at bounding box center [619, 272] width 388 height 44
copy div "We're so glad you chose Residences at Annapolis Junction! We would love to impr…"
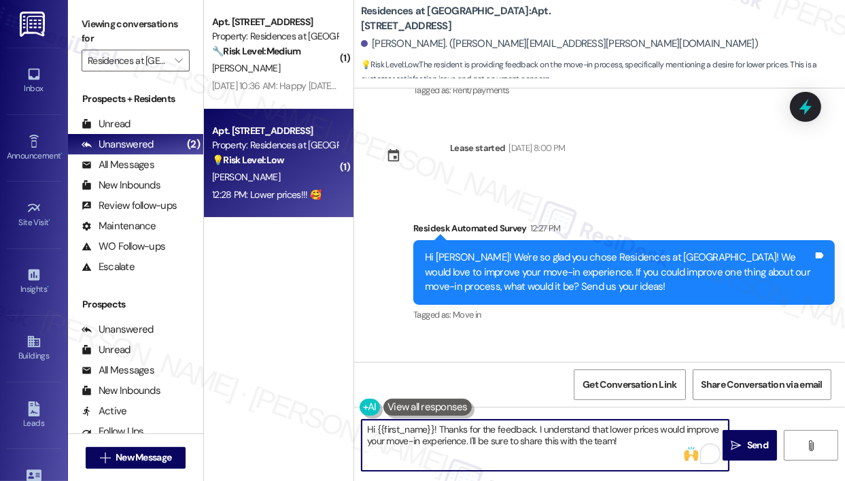
drag, startPoint x: 633, startPoint y: 440, endPoint x: 441, endPoint y: 427, distance: 192.9
click at [441, 427] on textarea "Hi {{first_name}}! Thanks for the feedback. I understand that lower prices woul…" at bounding box center [545, 445] width 367 height 51
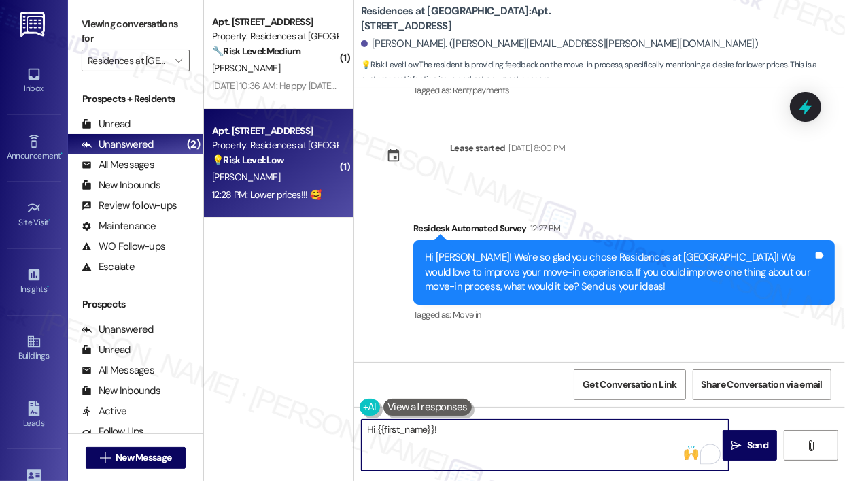
paste textarea "Thank you for sharing that — I understand you’d like to see lower prices. Can y…"
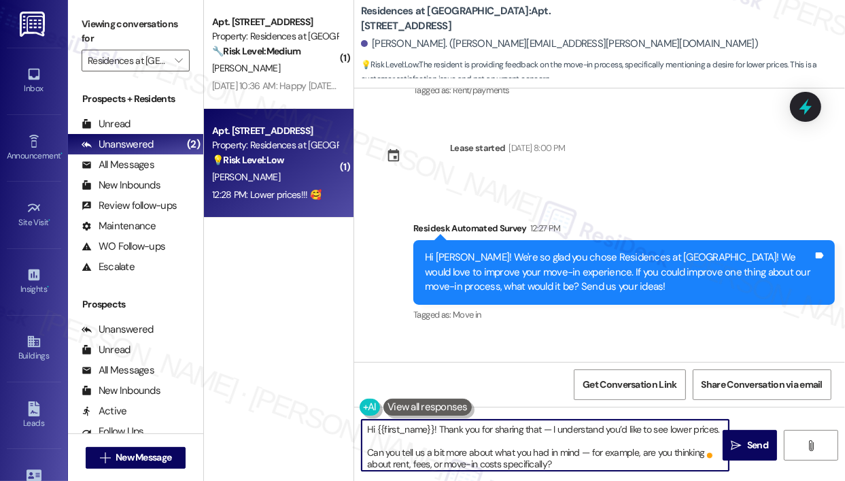
scroll to position [3, 0]
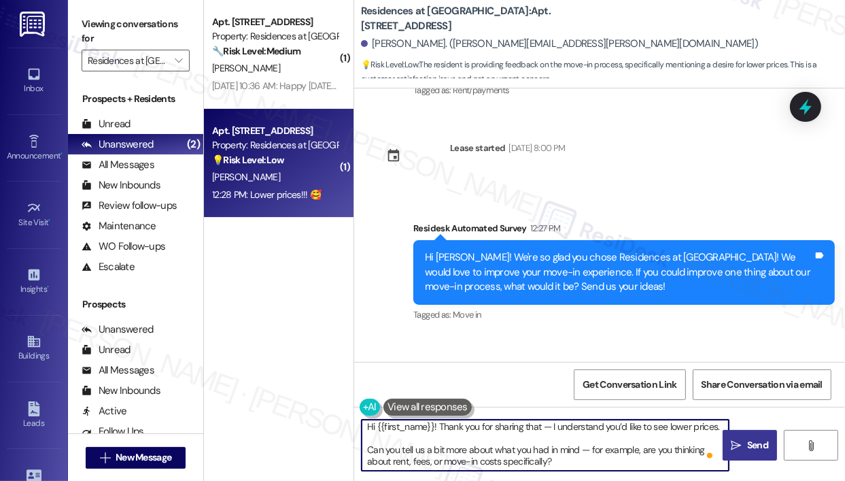
type textarea "Hi {{first_name}}! Thank you for sharing that — I understand you’d like to see …"
click at [759, 442] on span "Send" at bounding box center [757, 445] width 21 height 14
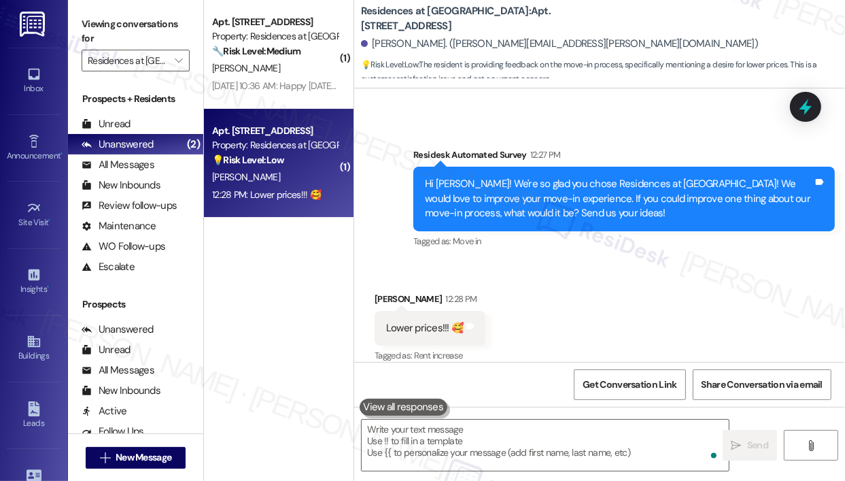
scroll to position [4724, 0]
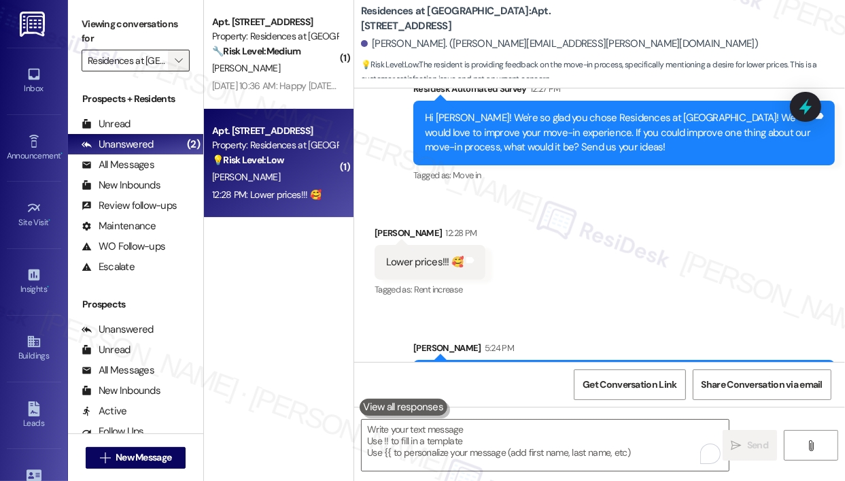
click at [175, 61] on icon "" at bounding box center [178, 60] width 7 height 11
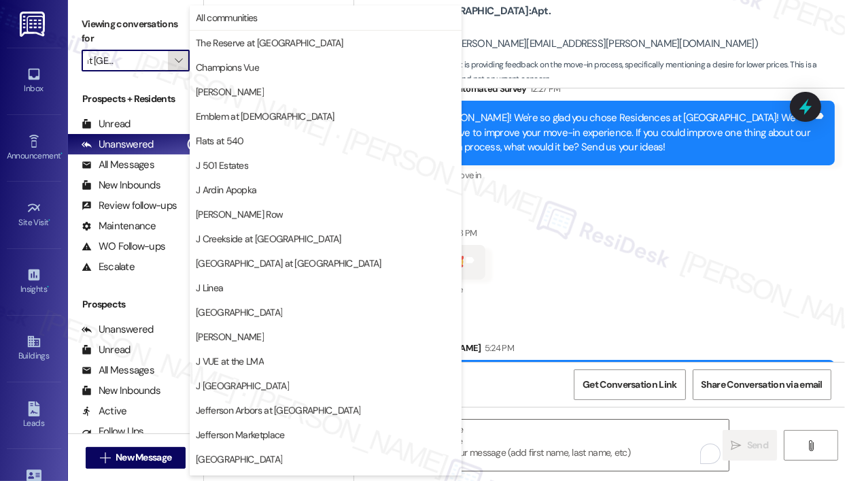
scroll to position [216, 0]
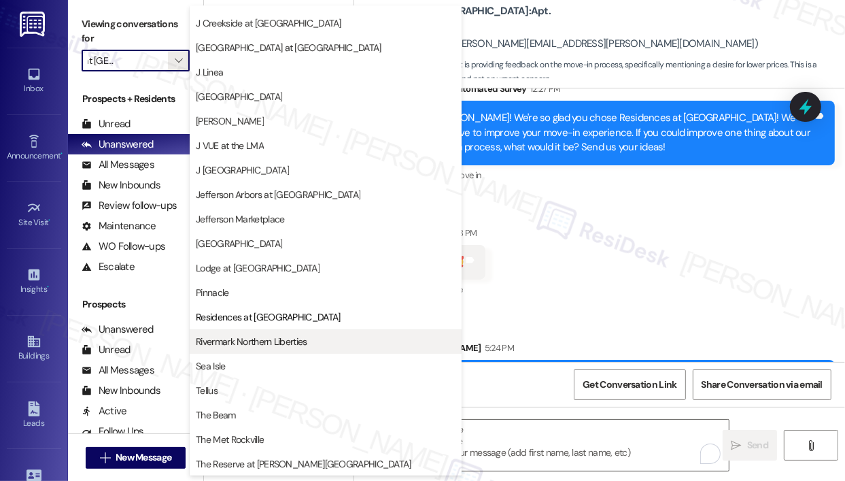
click at [236, 339] on span "Rivermark Northern Liberties" at bounding box center [251, 342] width 111 height 14
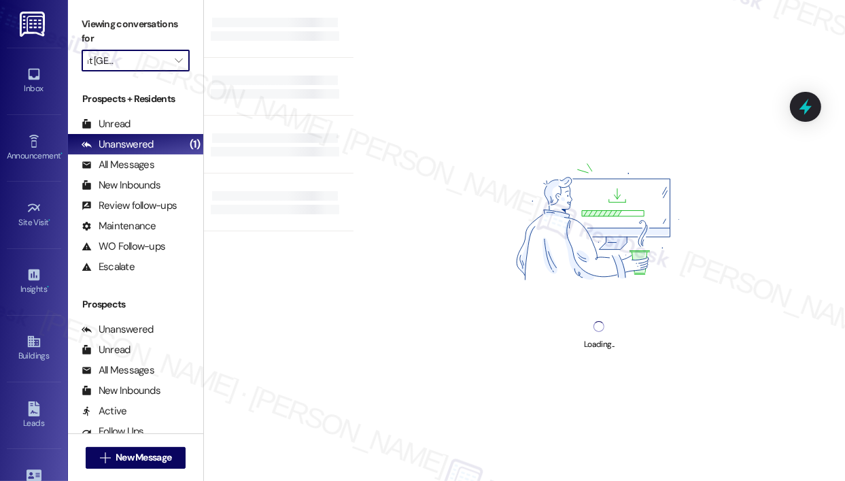
type input "Rivermark Northern Liberties"
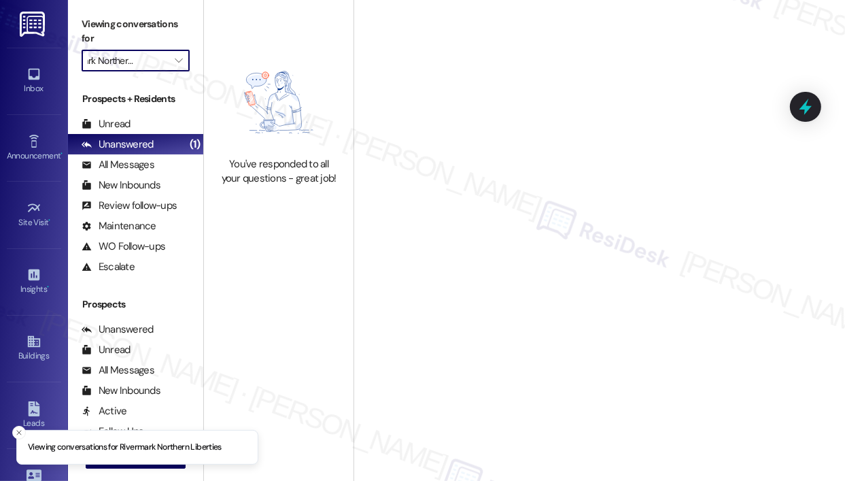
scroll to position [0, 33]
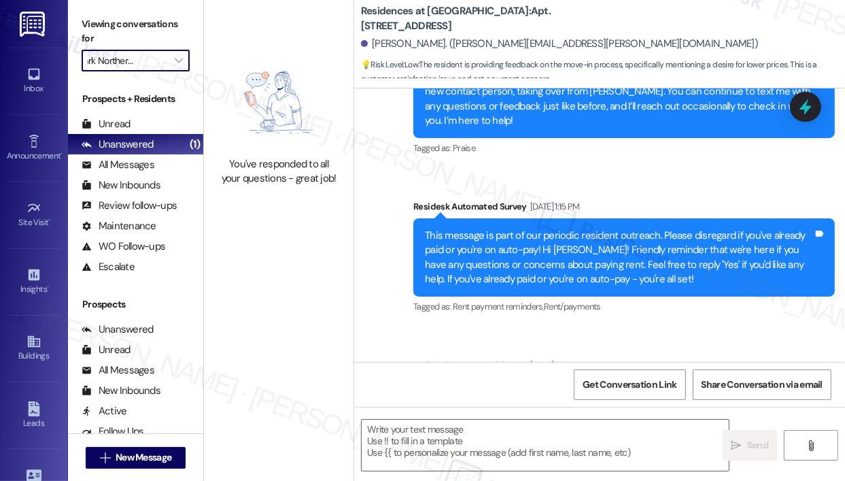
type textarea "Fetching suggested responses. Please feel free to read through the conversation…"
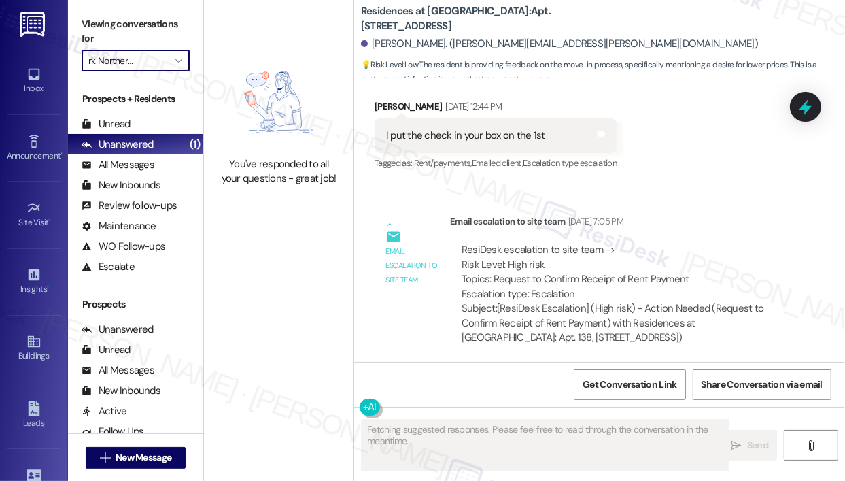
scroll to position [4585, 0]
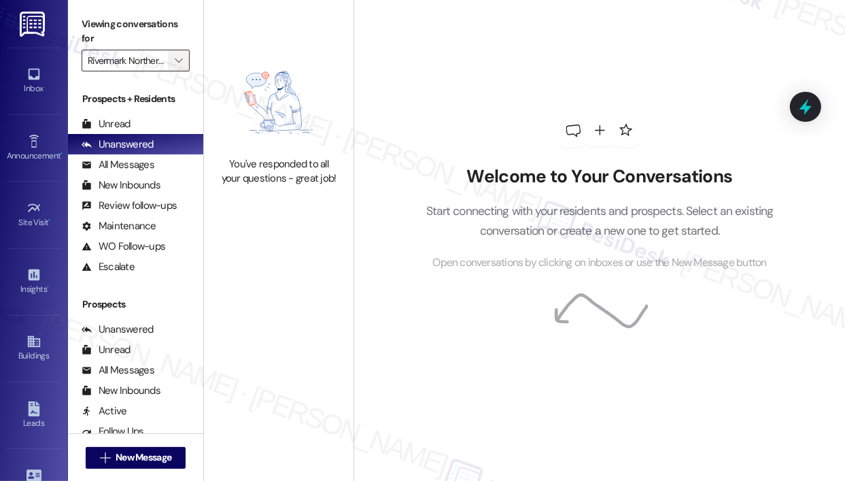
click at [182, 66] on span "" at bounding box center [178, 61] width 13 height 22
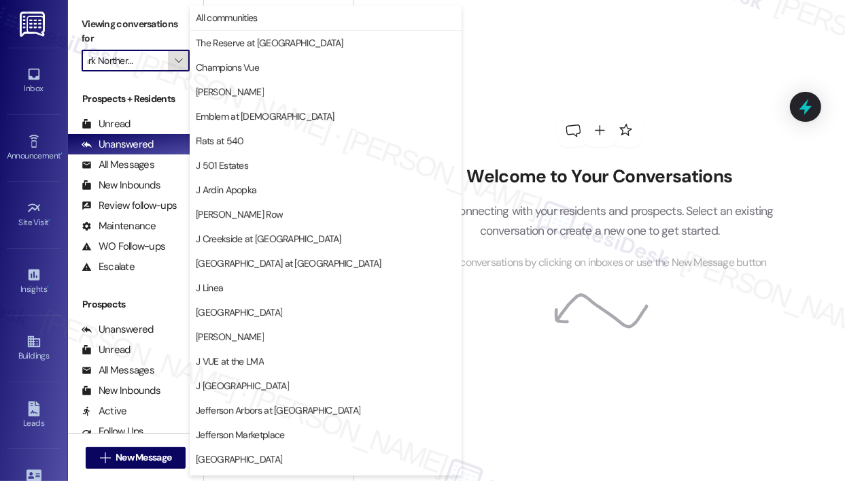
scroll to position [216, 0]
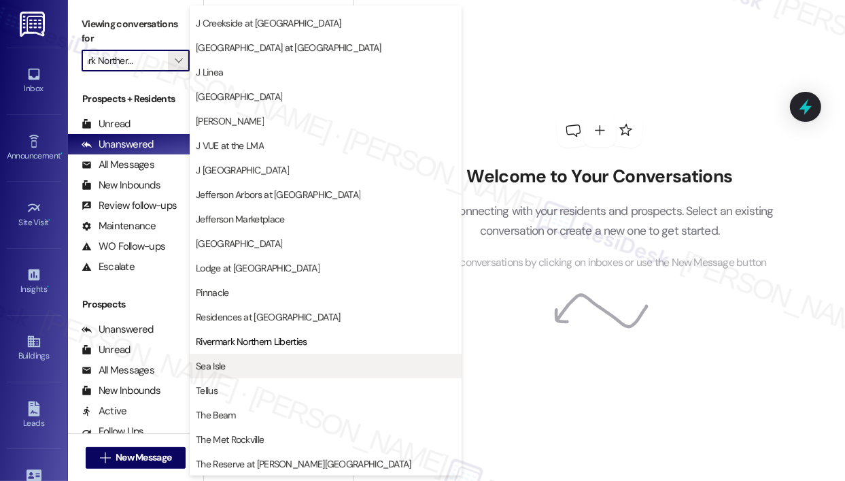
click at [272, 364] on span "Sea Isle" at bounding box center [326, 366] width 260 height 14
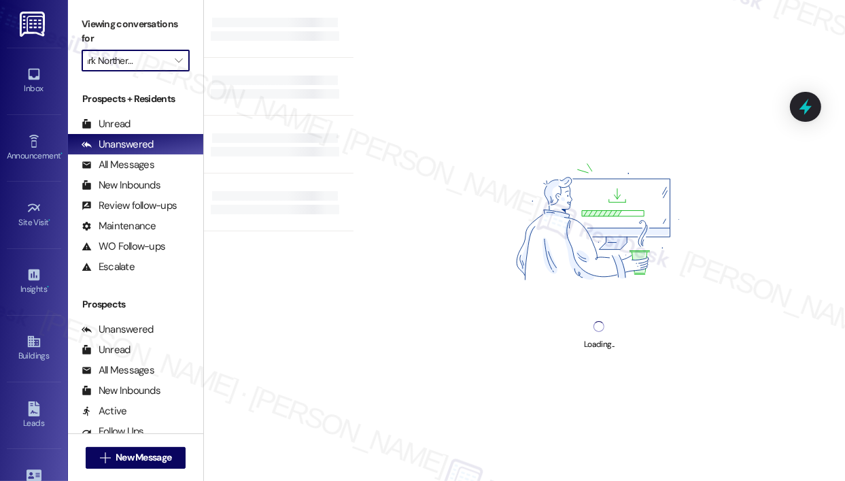
type input "Sea Isle"
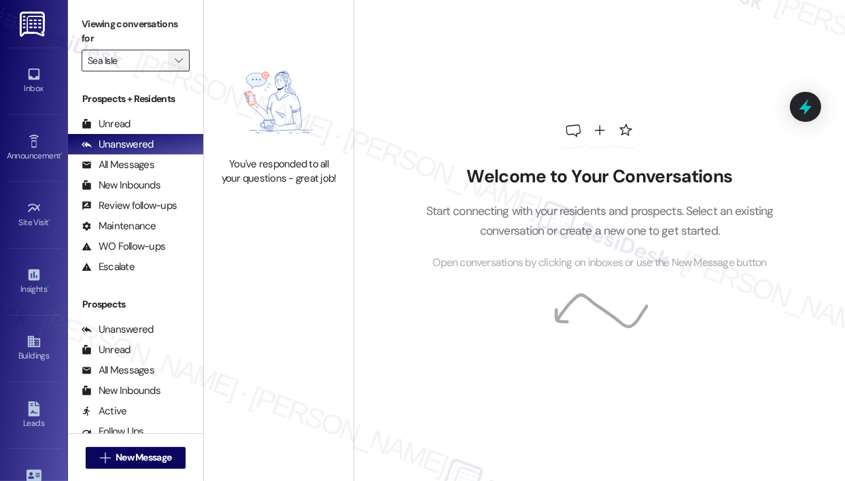
click at [178, 61] on icon "" at bounding box center [178, 60] width 7 height 11
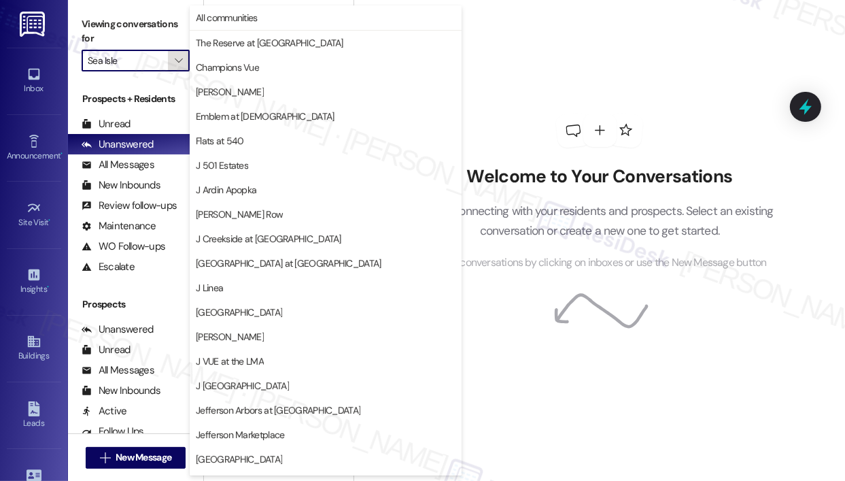
scroll to position [216, 0]
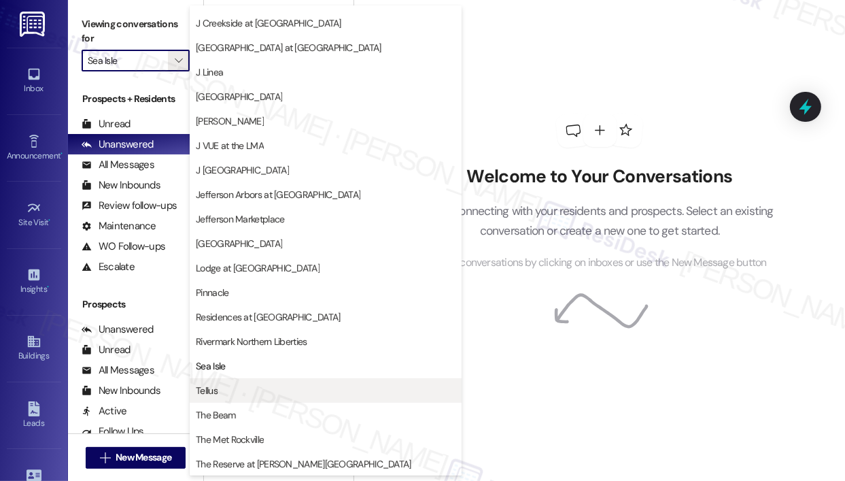
click at [220, 392] on span "Tellus" at bounding box center [326, 390] width 260 height 14
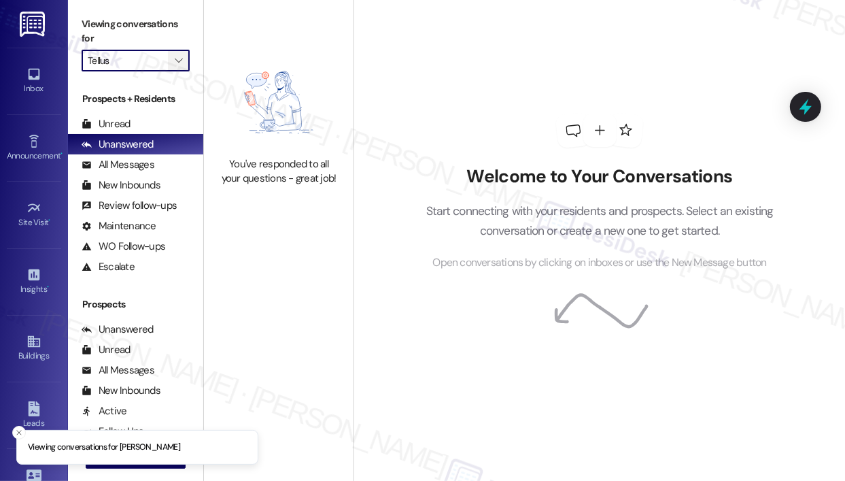
click at [180, 65] on icon "" at bounding box center [178, 60] width 7 height 11
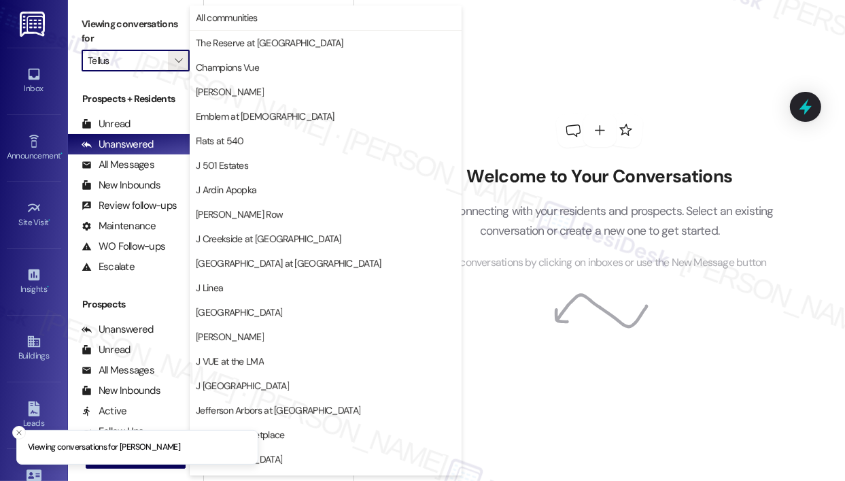
scroll to position [216, 0]
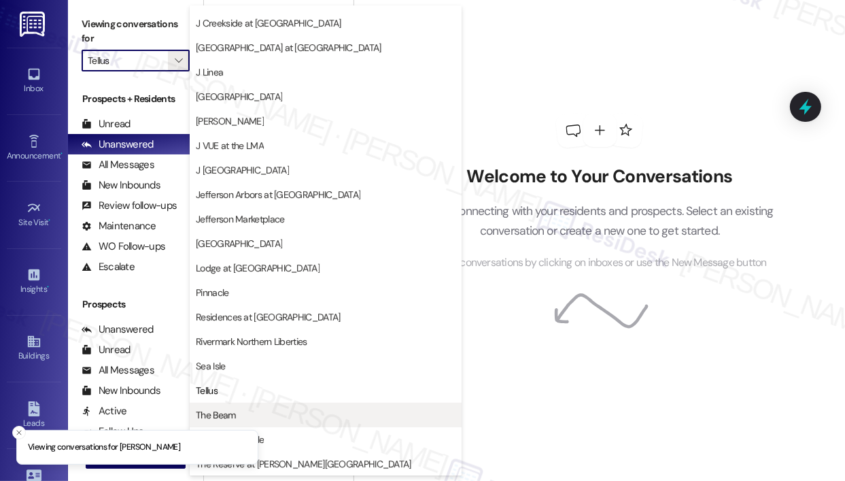
click at [258, 411] on span "The Beam" at bounding box center [326, 415] width 260 height 14
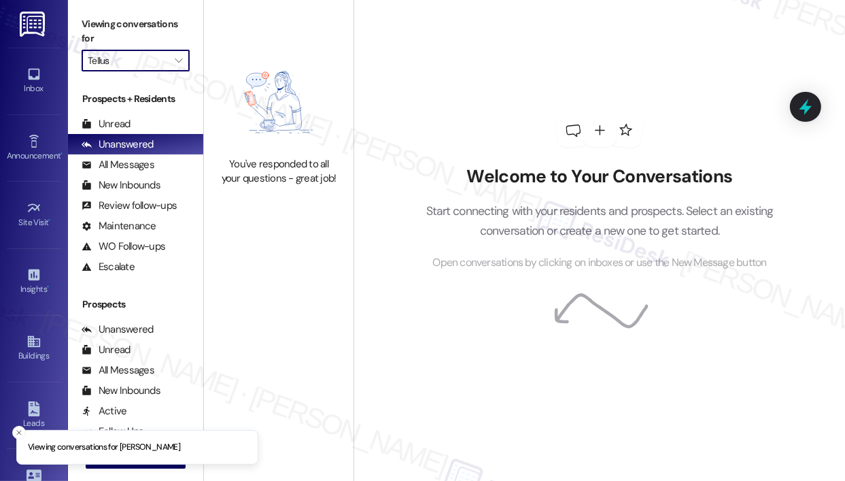
type input "The Beam"
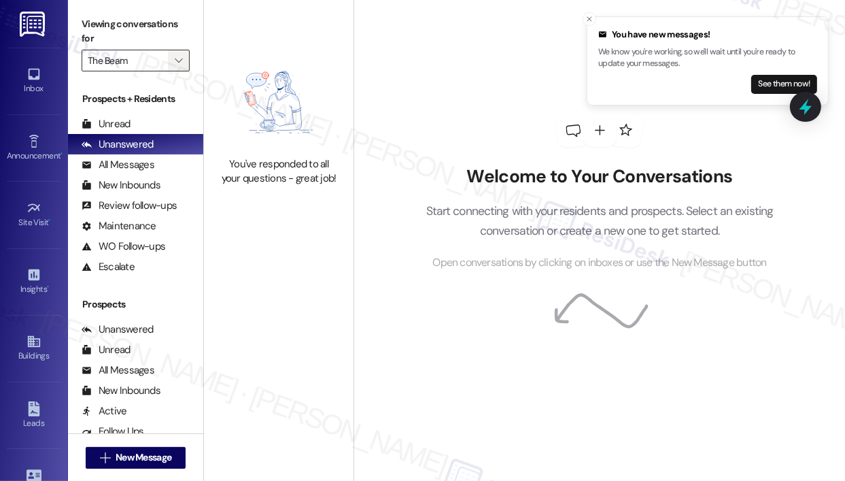
click at [172, 65] on span "" at bounding box center [178, 61] width 13 height 22
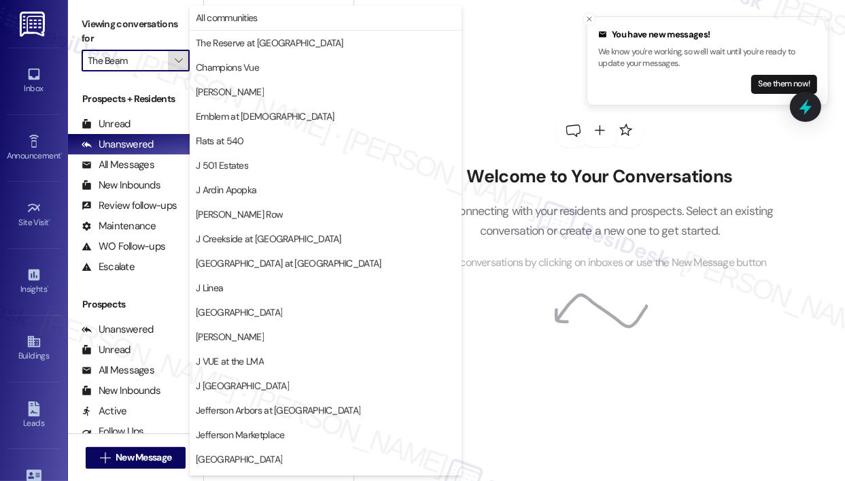
scroll to position [216, 0]
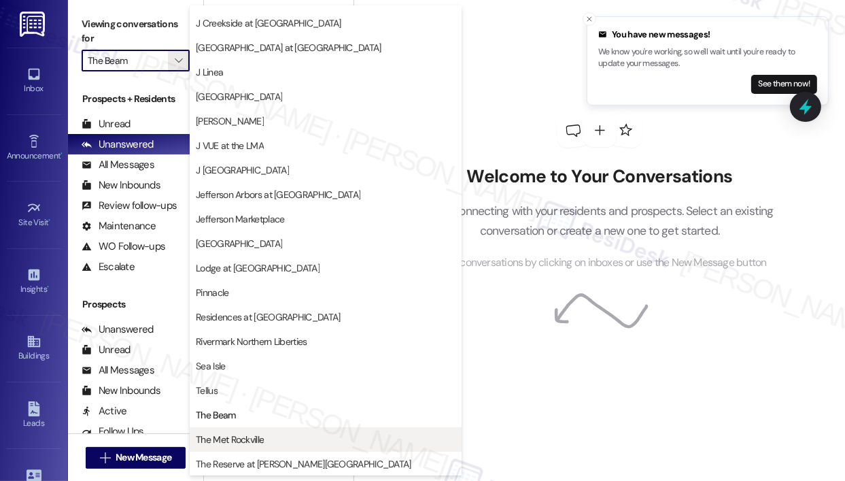
click at [258, 437] on span "The Met Rockville" at bounding box center [230, 439] width 68 height 14
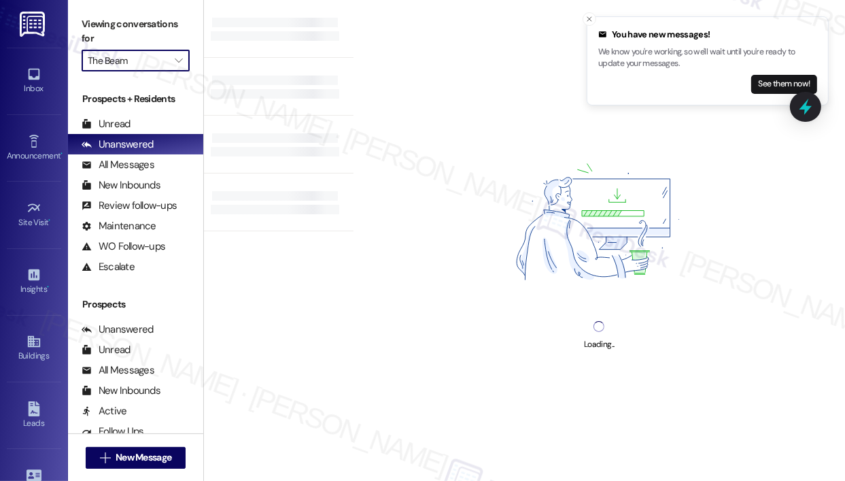
type input "The Met Rockville"
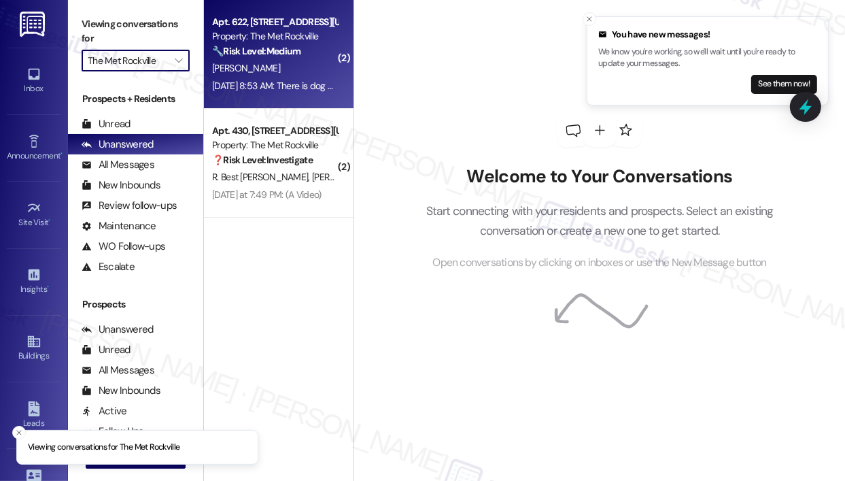
click at [258, 78] on div "[DATE] 8:53 AM: There is dog poop in one of the elevators [DATE] 8:53 AM: There…" at bounding box center [275, 86] width 129 height 17
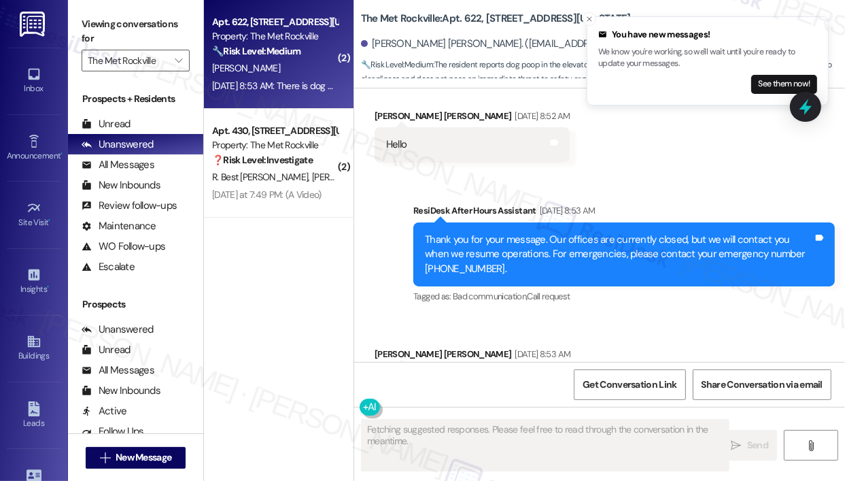
scroll to position [1686, 0]
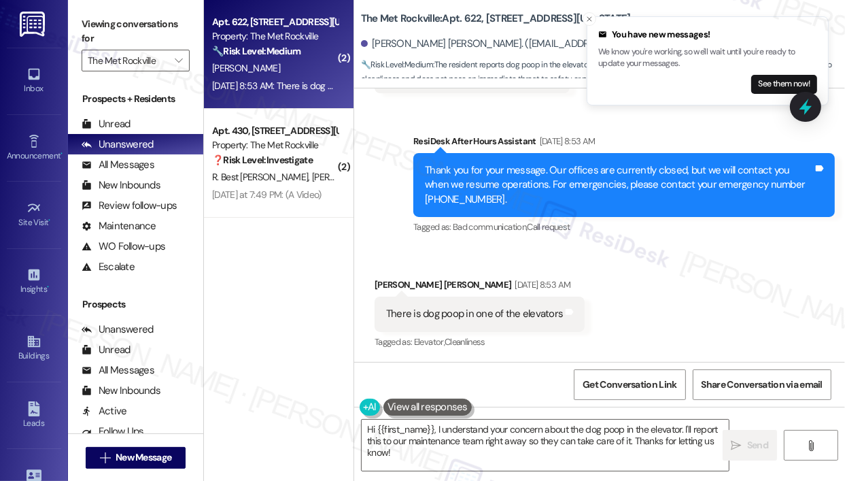
click at [487, 316] on div "There is dog poop in one of the elevators" at bounding box center [474, 314] width 177 height 14
click at [487, 315] on div "There is dog poop in one of the elevators" at bounding box center [474, 314] width 177 height 14
copy div "There is dog poop in one of the elevators Tags and notes"
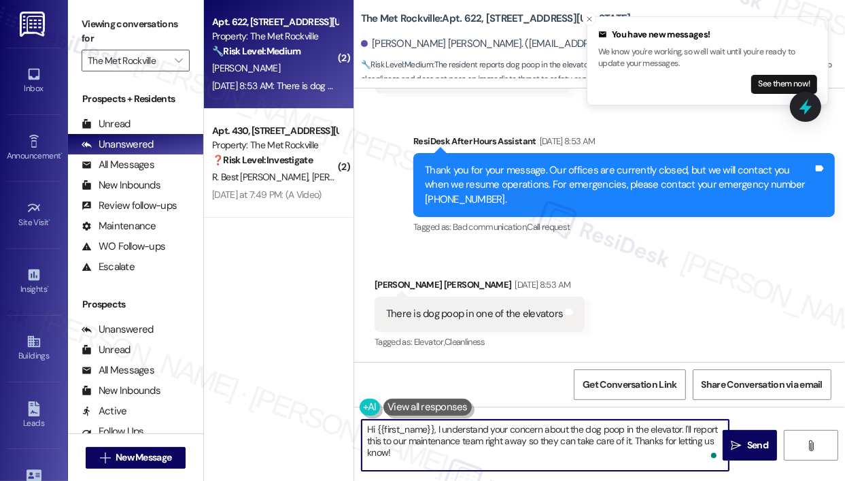
drag, startPoint x: 452, startPoint y: 451, endPoint x: 434, endPoint y: 430, distance: 27.4
click at [434, 430] on textarea "Hi {{first_name}}, I understand your concern about the dog poop in the elevator…" at bounding box center [545, 445] width 367 height 51
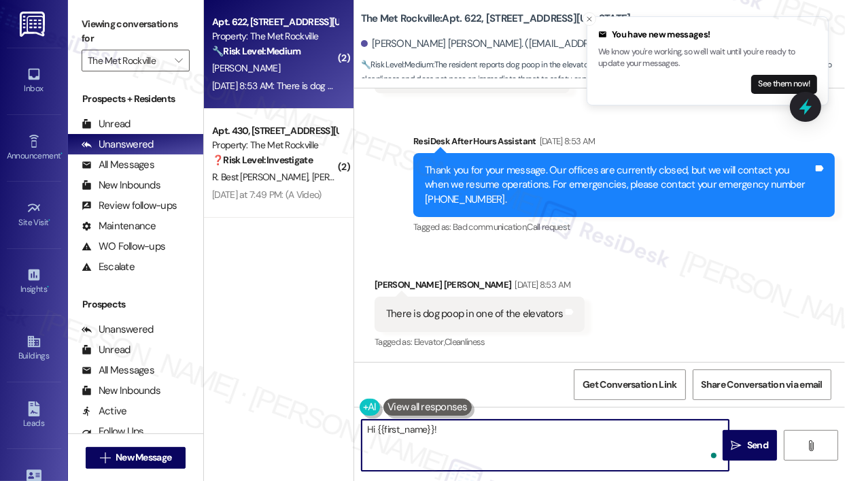
paste textarea "Sorry for the delayed response — I understand you reported dog poop in one of t…"
type textarea "Hi {{first_name}}! Sorry for the delayed response — I understand you reported d…"
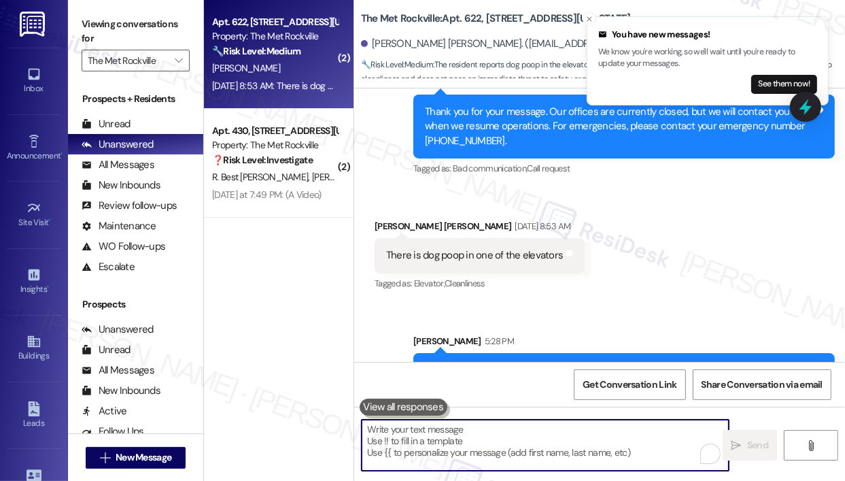
scroll to position [1795, 0]
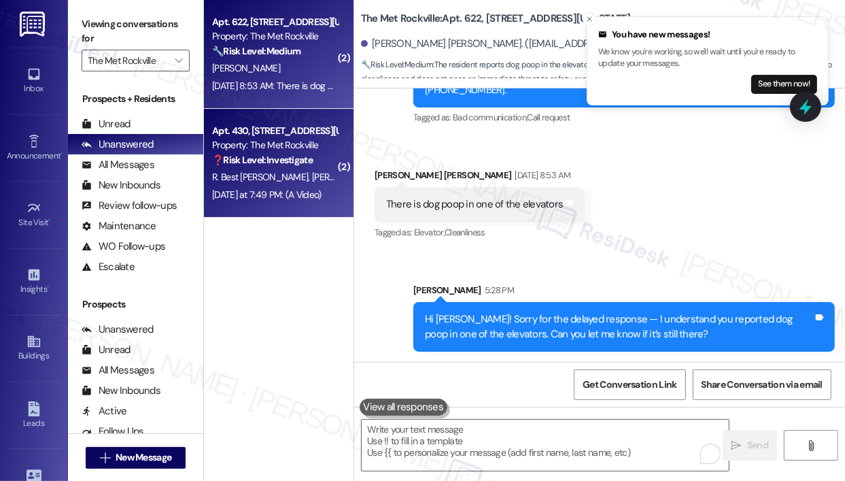
click at [245, 175] on span "R. Best [PERSON_NAME]" at bounding box center [262, 177] width 100 height 12
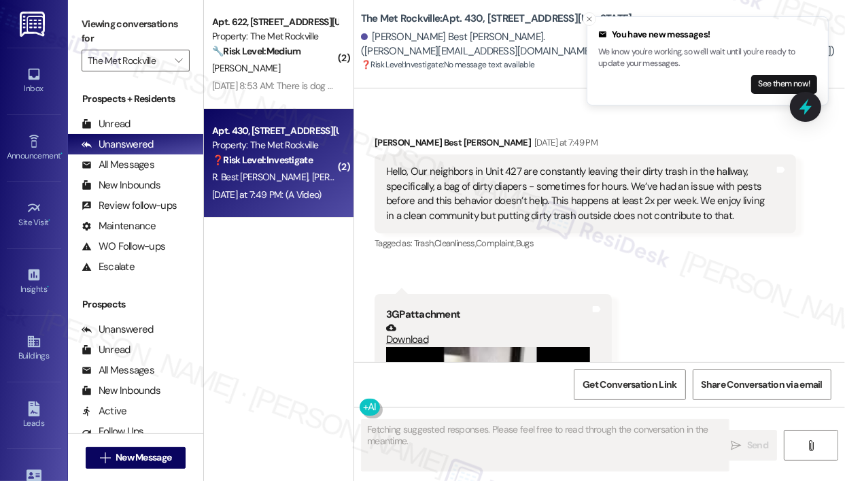
scroll to position [838, 0]
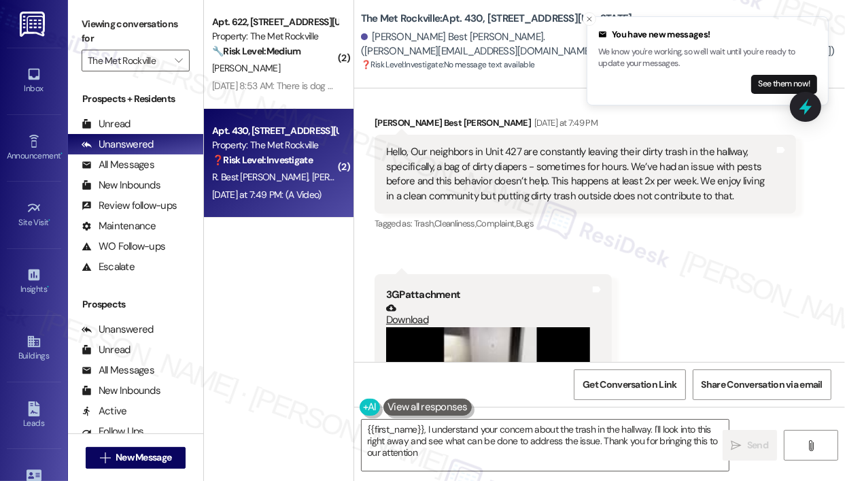
type textarea "{{first_name}}, I understand your concern about the trash in the hallway. I'll …"
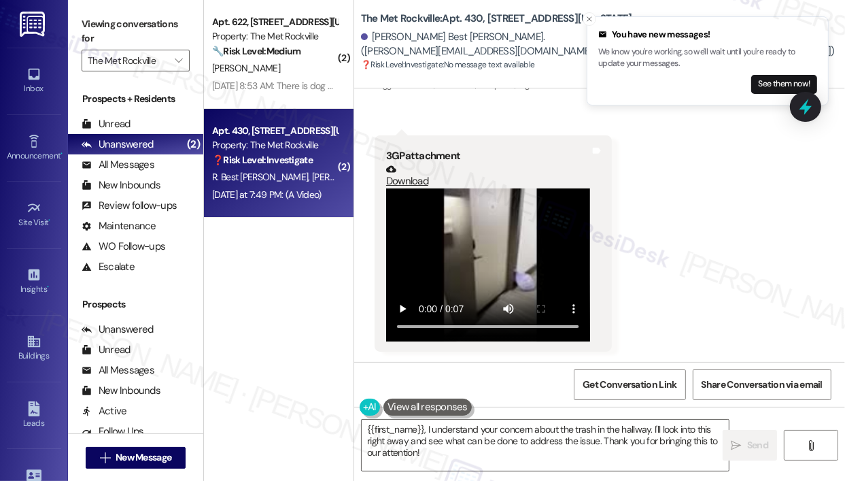
scroll to position [774, 0]
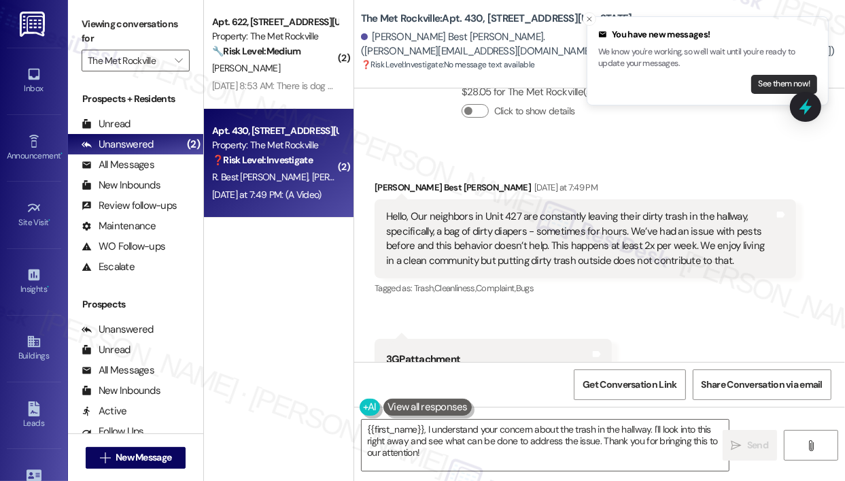
click at [775, 80] on button "See them now!" at bounding box center [784, 84] width 66 height 19
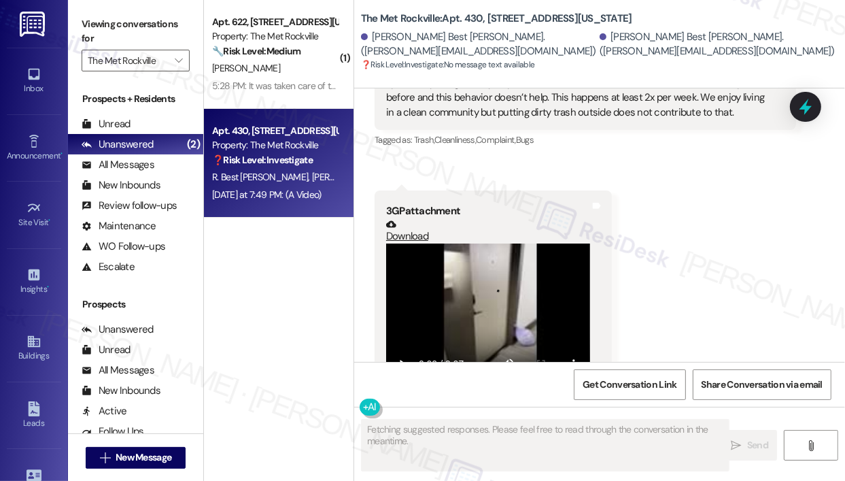
scroll to position [976, 0]
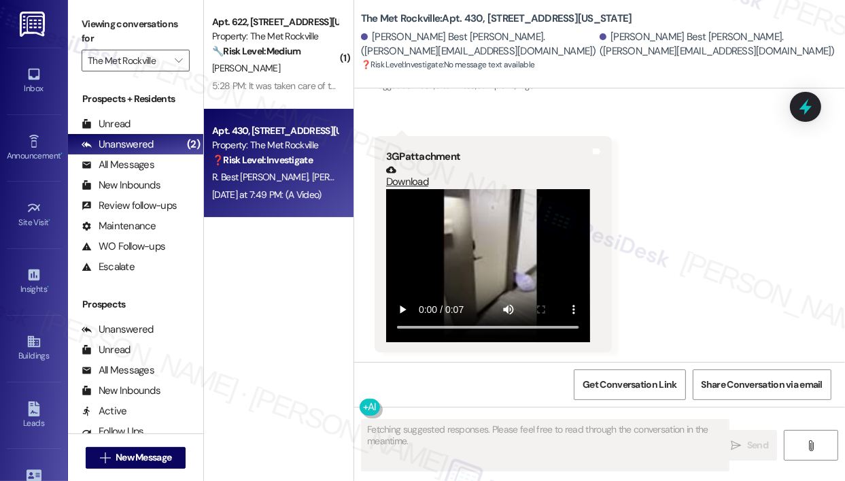
click at [677, 149] on div "Received via SMS [PERSON_NAME] Best [PERSON_NAME] [DATE] at 7:49 PM Hello, Our …" at bounding box center [599, 154] width 491 height 415
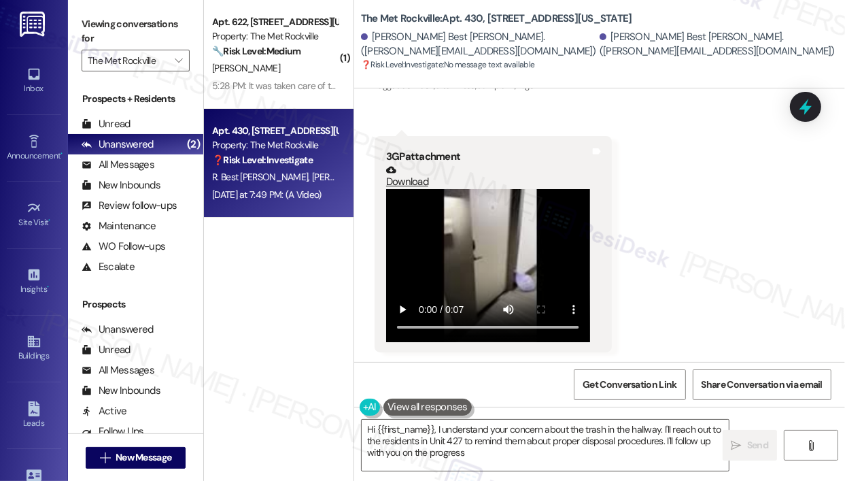
type textarea "Hi {{first_name}}, I understand your concern about the trash in the hallway. I'…"
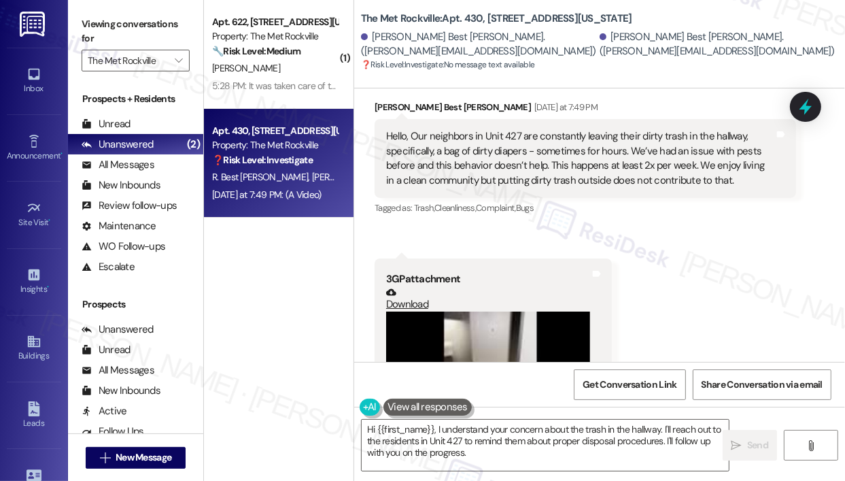
scroll to position [977, 0]
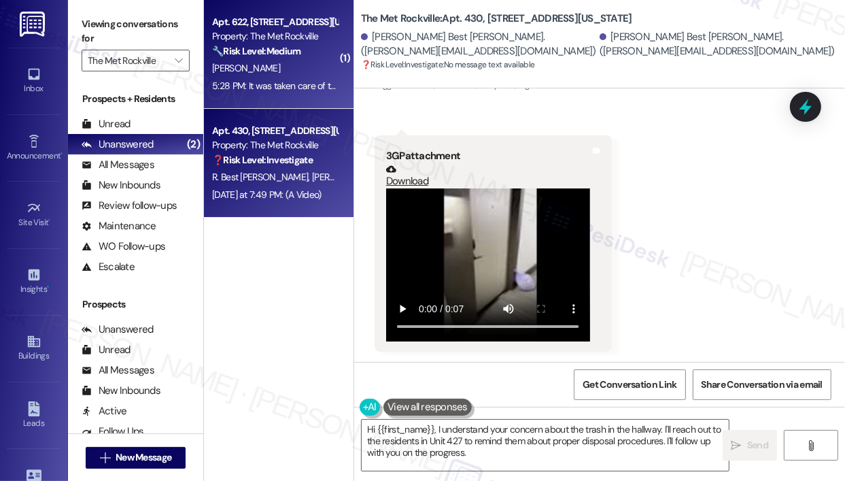
click at [321, 60] on div "[PERSON_NAME]" at bounding box center [275, 68] width 129 height 17
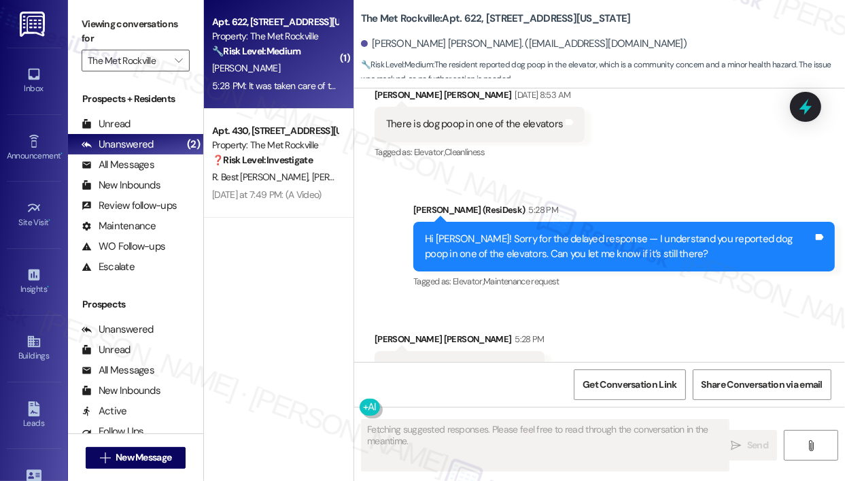
scroll to position [1930, 0]
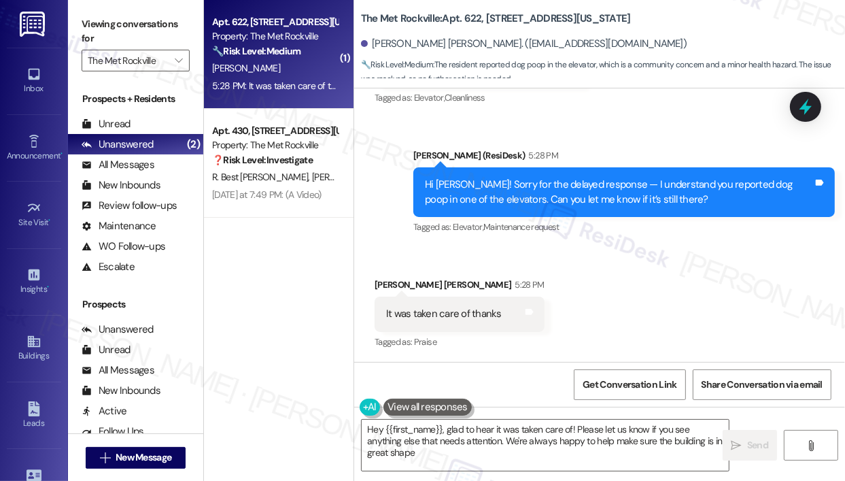
type textarea "Hey {{first_name}}, glad to hear it was taken care of! Please let us know if yo…"
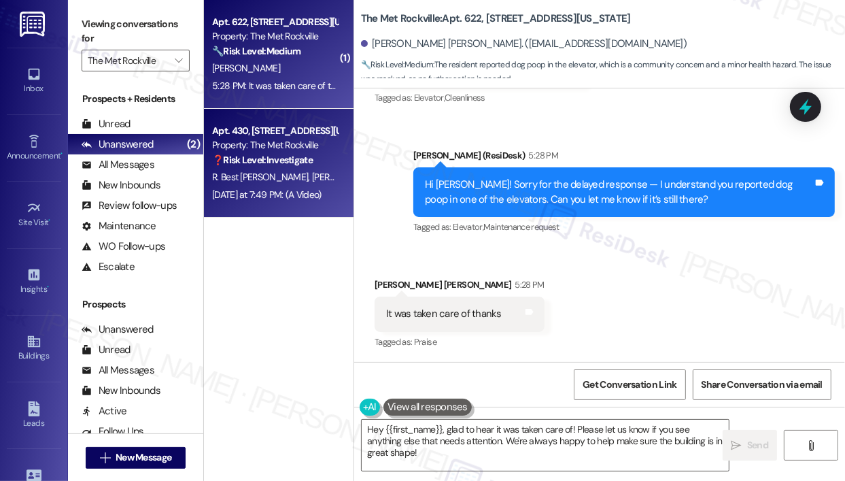
click at [311, 152] on div "Property: The Met Rockville" at bounding box center [275, 145] width 126 height 14
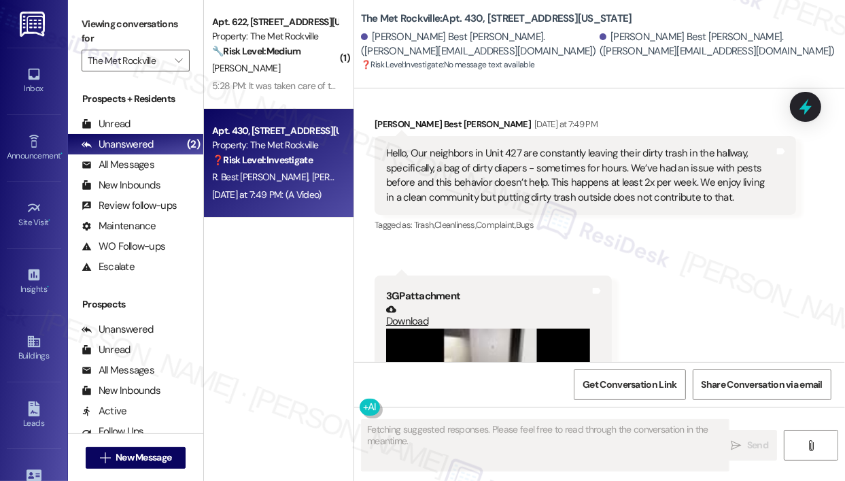
scroll to position [773, 0]
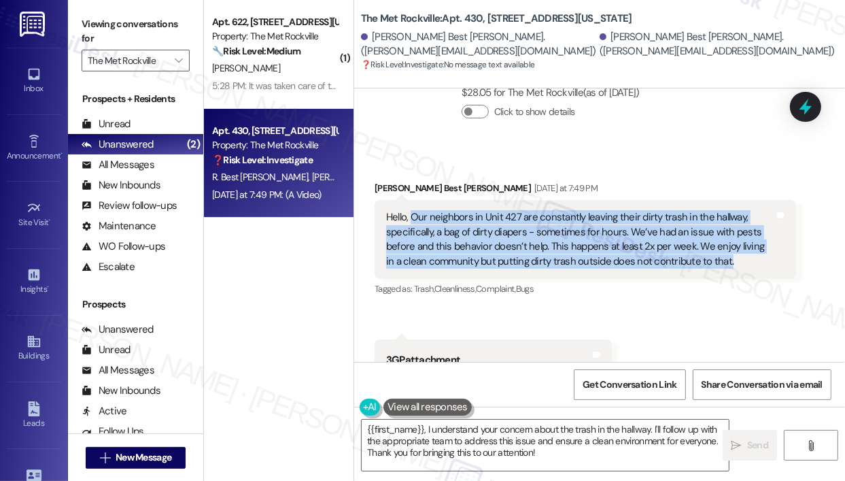
drag, startPoint x: 721, startPoint y: 261, endPoint x: 413, endPoint y: 213, distance: 311.7
click at [413, 213] on div "Hello, Our neighbors in Unit 427 are constantly leaving their dirty trash in th…" at bounding box center [580, 239] width 388 height 58
copy div "Our neighbors in Unit 427 are constantly leaving their dirty trash in the hallw…"
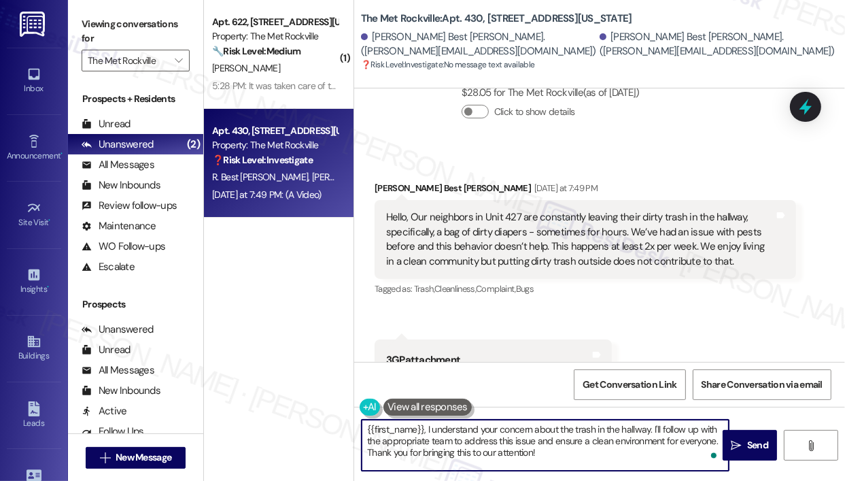
drag, startPoint x: 558, startPoint y: 456, endPoint x: 428, endPoint y: 426, distance: 133.9
click at [428, 426] on textarea "{{first_name}}, I understand your concern about the trash in the hallway. I'll …" at bounding box center [545, 445] width 367 height 51
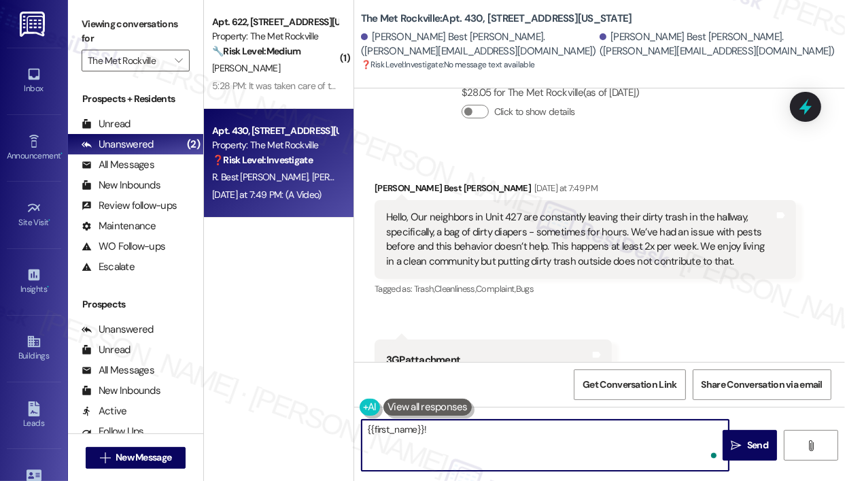
paste textarea "Thank you for reaching out — I understand you’re concerned about your neighbors…"
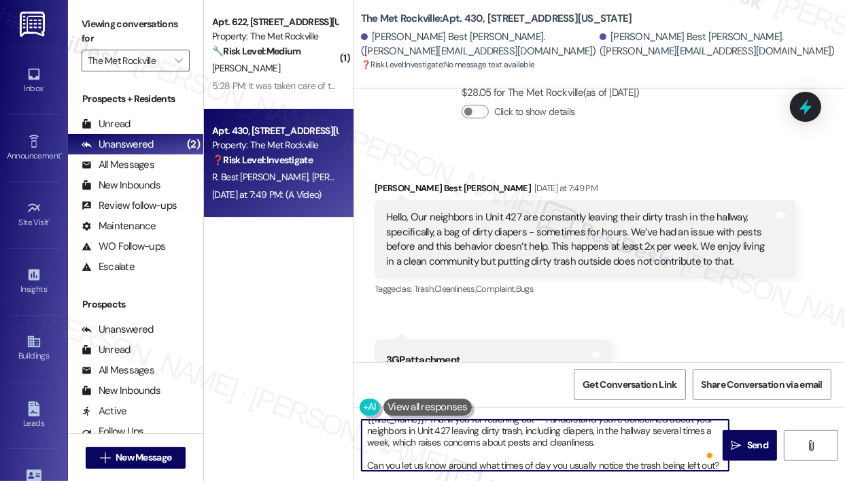
scroll to position [0, 0]
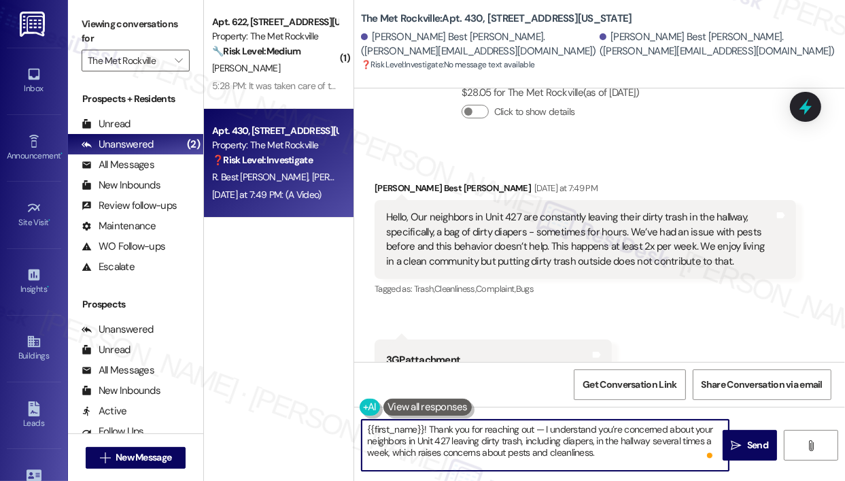
click at [623, 446] on textarea "{{first_name}}! Thank you for reaching out — I understand you’re concerned abou…" at bounding box center [545, 445] width 367 height 51
type textarea "{{first_name}}! Thank you for reaching out — I understand you’re concerned abou…"
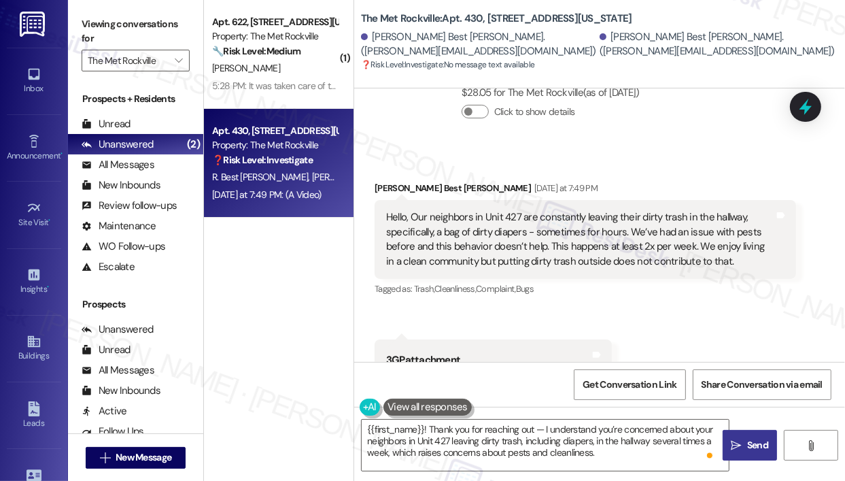
click at [734, 441] on icon "" at bounding box center [737, 445] width 10 height 11
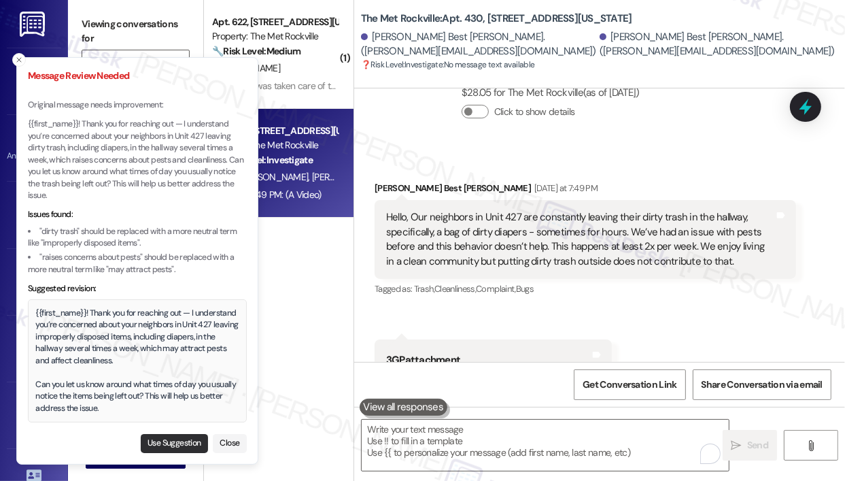
click at [183, 445] on button "Use Suggestion" at bounding box center [174, 443] width 67 height 19
type textarea "{{first_name}}! Thank you for reaching out — I understand you’re concerned abou…"
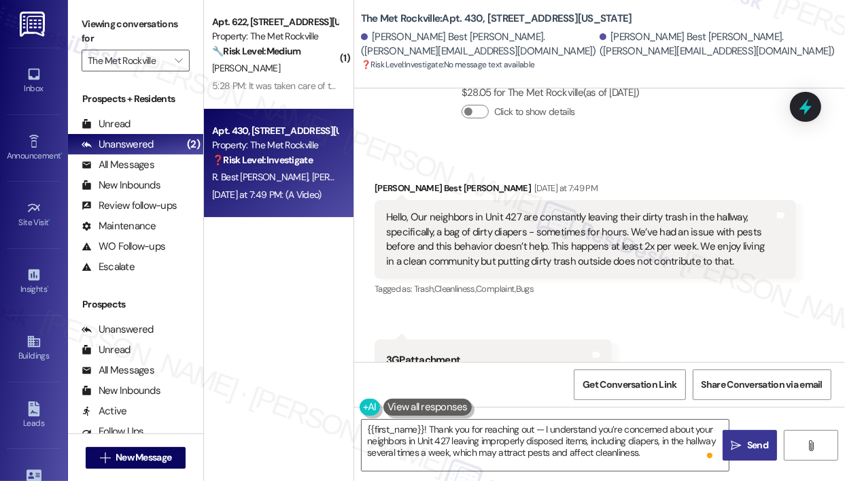
click at [740, 443] on icon "" at bounding box center [737, 445] width 10 height 11
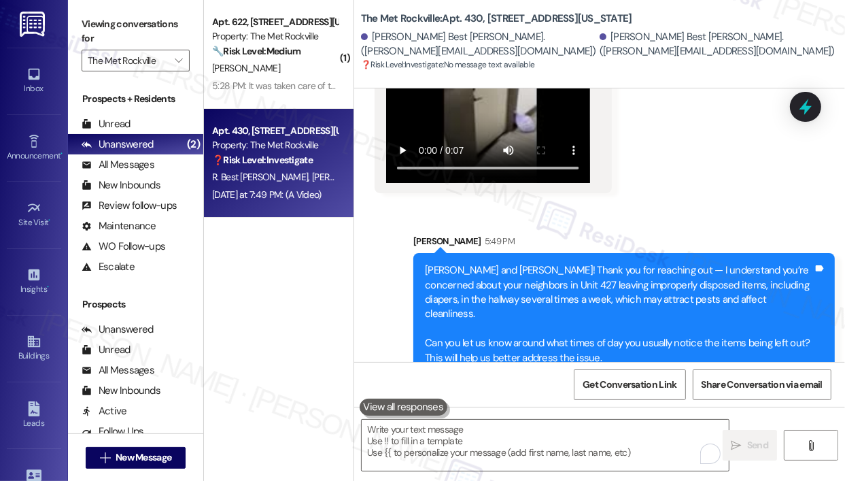
scroll to position [1145, 0]
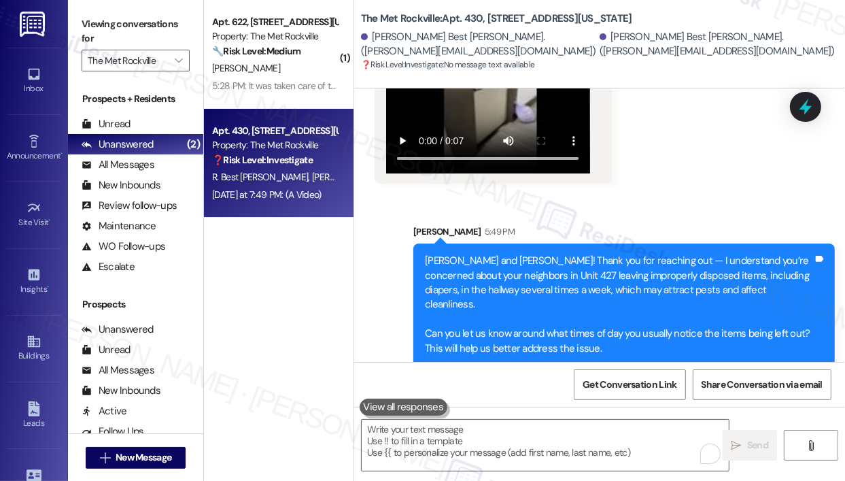
click at [256, 298] on div "( 1 ) Apt. 622, [STREET_ADDRESS][US_STATE] Property: The Met Rockville 🔧 Risk L…" at bounding box center [279, 192] width 150 height 384
click at [178, 65] on icon "" at bounding box center [178, 60] width 7 height 11
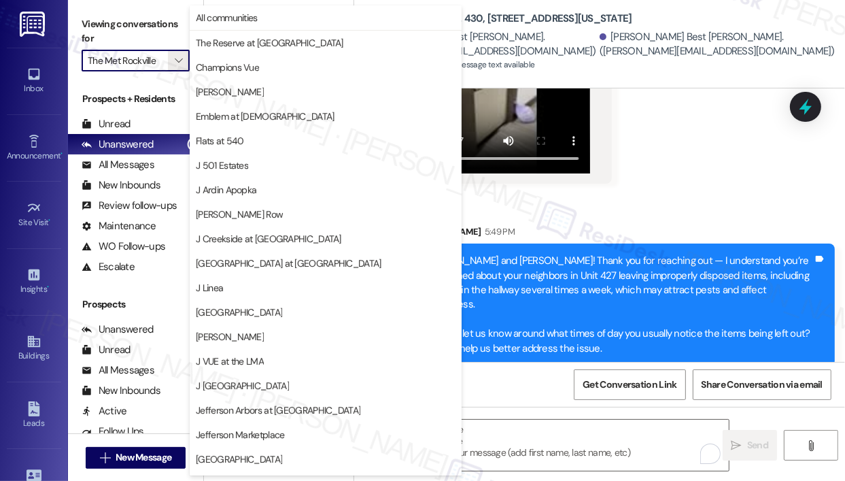
scroll to position [216, 0]
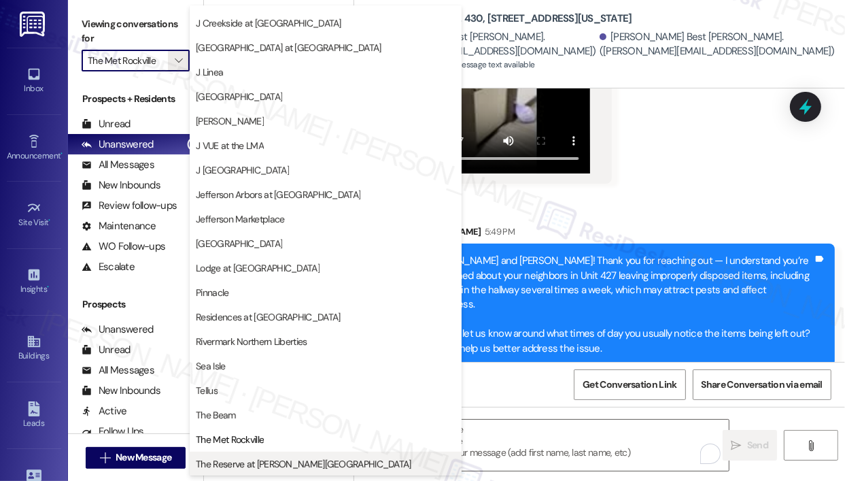
click at [241, 461] on span "The Reserve at [PERSON_NAME][GEOGRAPHIC_DATA]" at bounding box center [304, 464] width 216 height 14
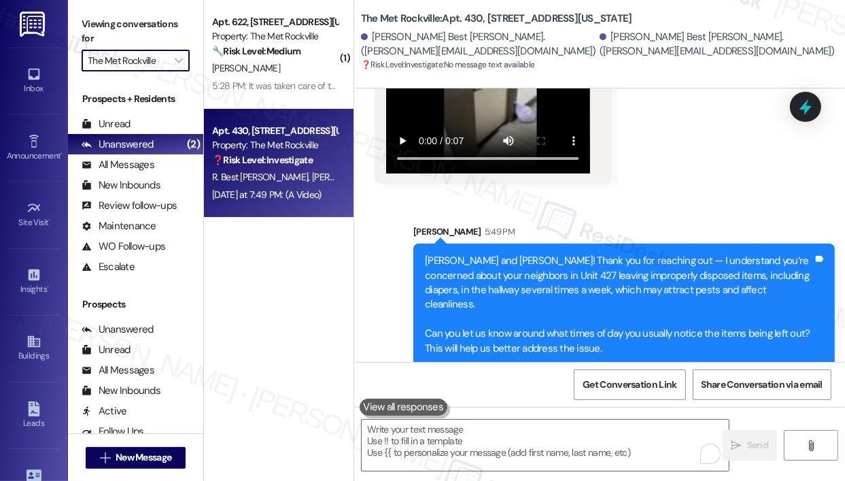
type input "The Reserve at [PERSON_NAME][GEOGRAPHIC_DATA]"
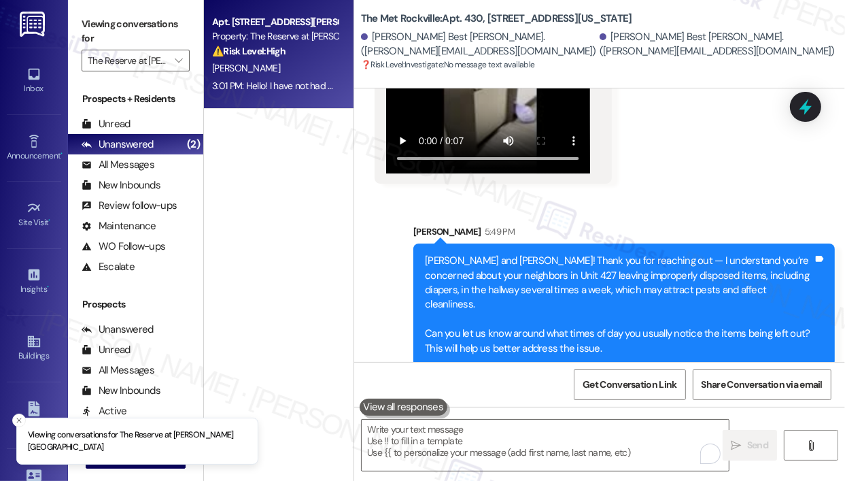
click at [291, 50] on div "⚠️ Risk Level: High The resident indicates that they have not submitted a work …" at bounding box center [275, 51] width 126 height 14
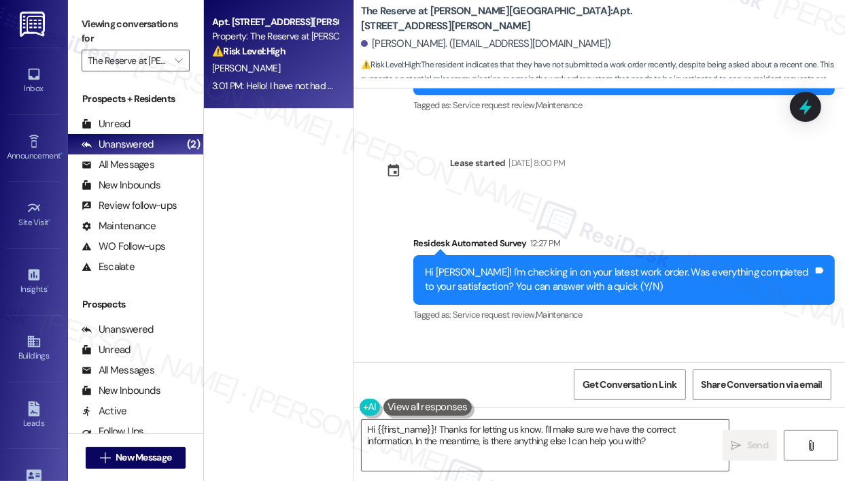
scroll to position [2219, 0]
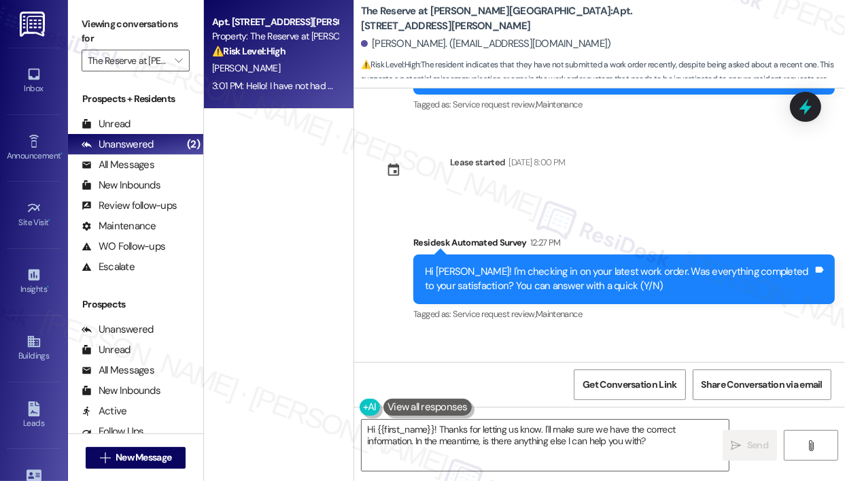
click at [526, 394] on div "Hello! I have not had any new work orders since May." at bounding box center [499, 401] width 226 height 14
copy div "Hello! I have not had any new work orders since May. Tags and notes"
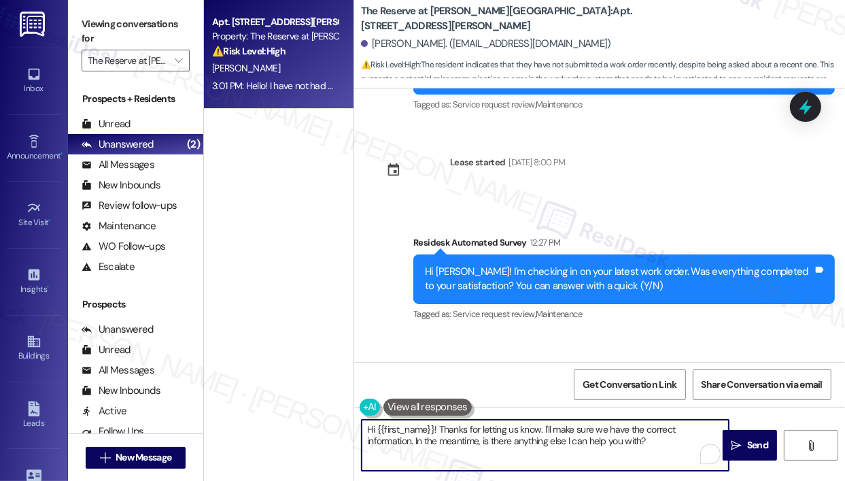
drag, startPoint x: 609, startPoint y: 443, endPoint x: 440, endPoint y: 432, distance: 169.6
click at [440, 432] on textarea "Hi {{first_name}}! Thanks for letting us know. I'll make sure we have the corre…" at bounding box center [545, 445] width 367 height 51
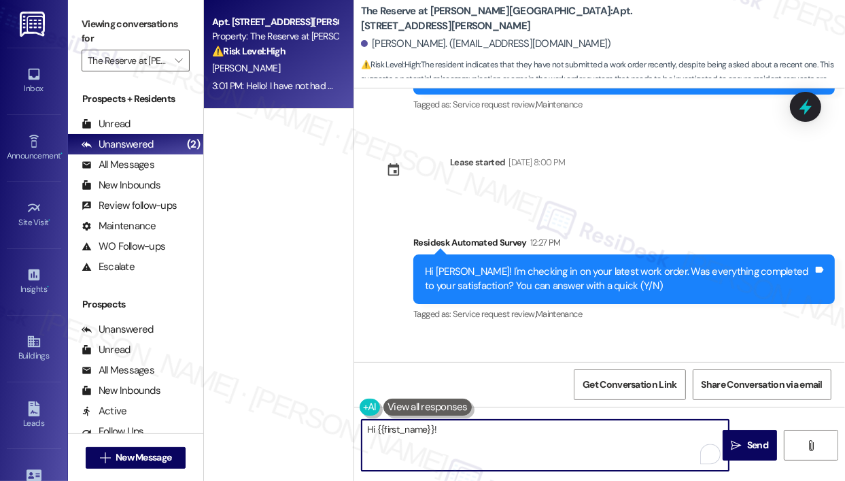
paste textarea "Thank you for reaching out — please disregard the message, as no new work order…"
type textarea "Hi {{first_name}}! Thank you for reaching out — please disregard the message, a…"
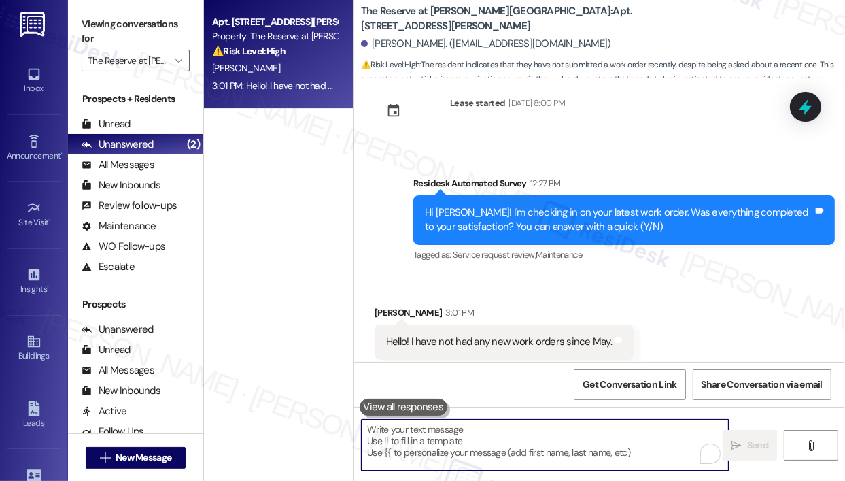
scroll to position [2328, 0]
